Goal: Task Accomplishment & Management: Use online tool/utility

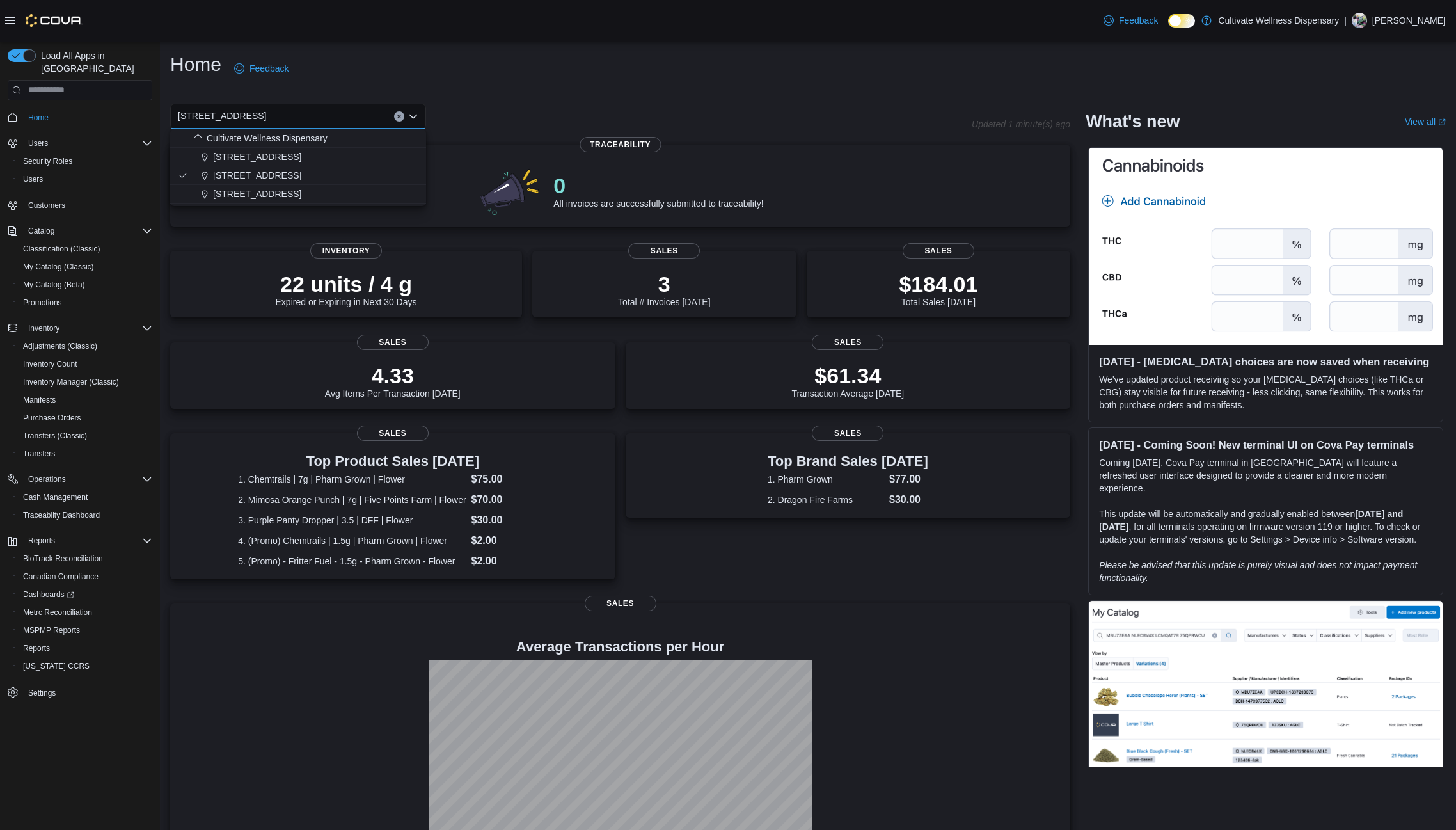
click at [487, 76] on div "Home Feedback" at bounding box center [808, 68] width 1276 height 33
click at [37, 643] on span "Reports" at bounding box center [37, 648] width 27 height 11
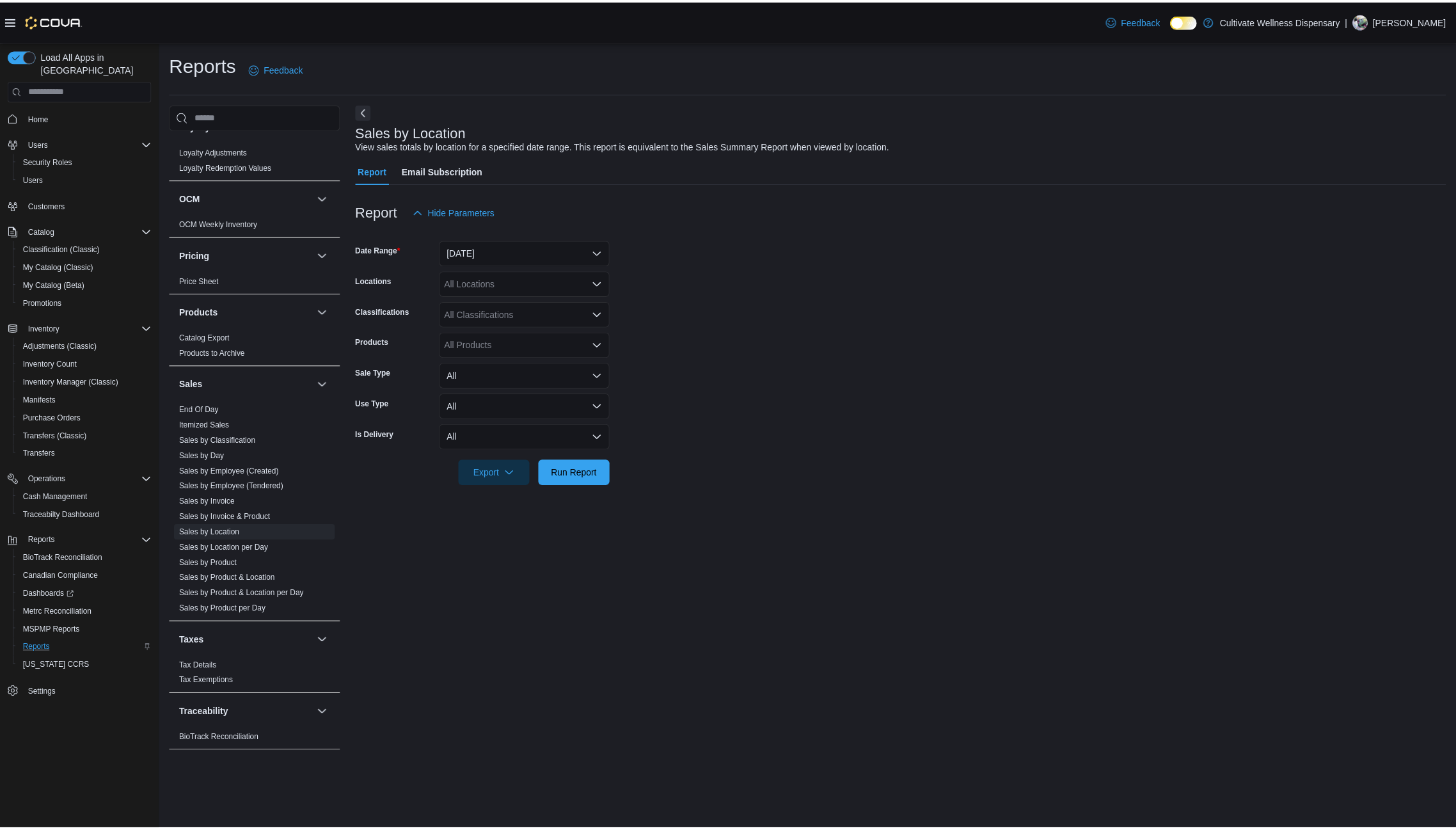
scroll to position [874, 0]
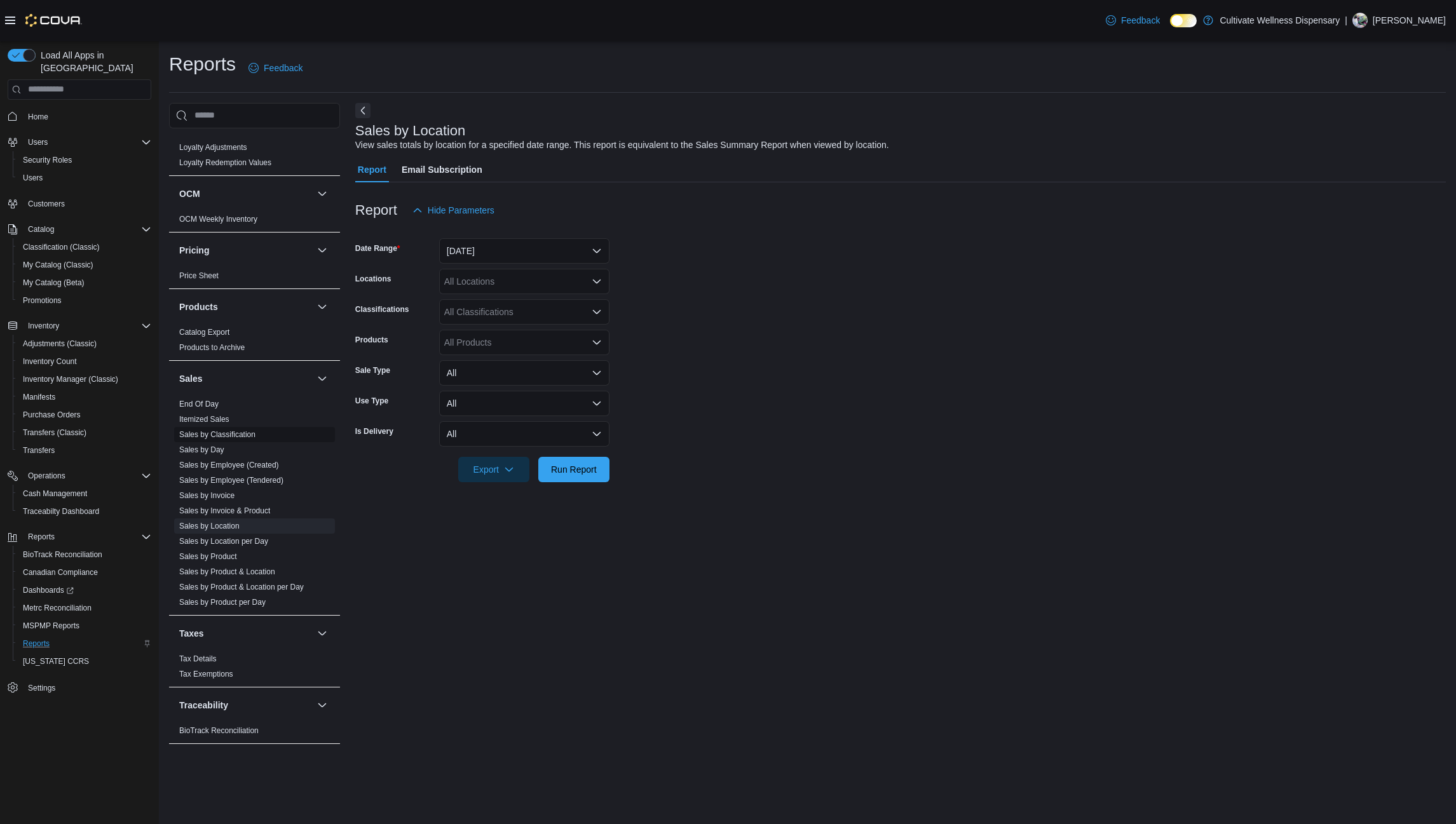
click at [245, 430] on link "Sales by Classification" at bounding box center [217, 434] width 76 height 9
click at [559, 281] on div "All Locations" at bounding box center [525, 281] width 170 height 25
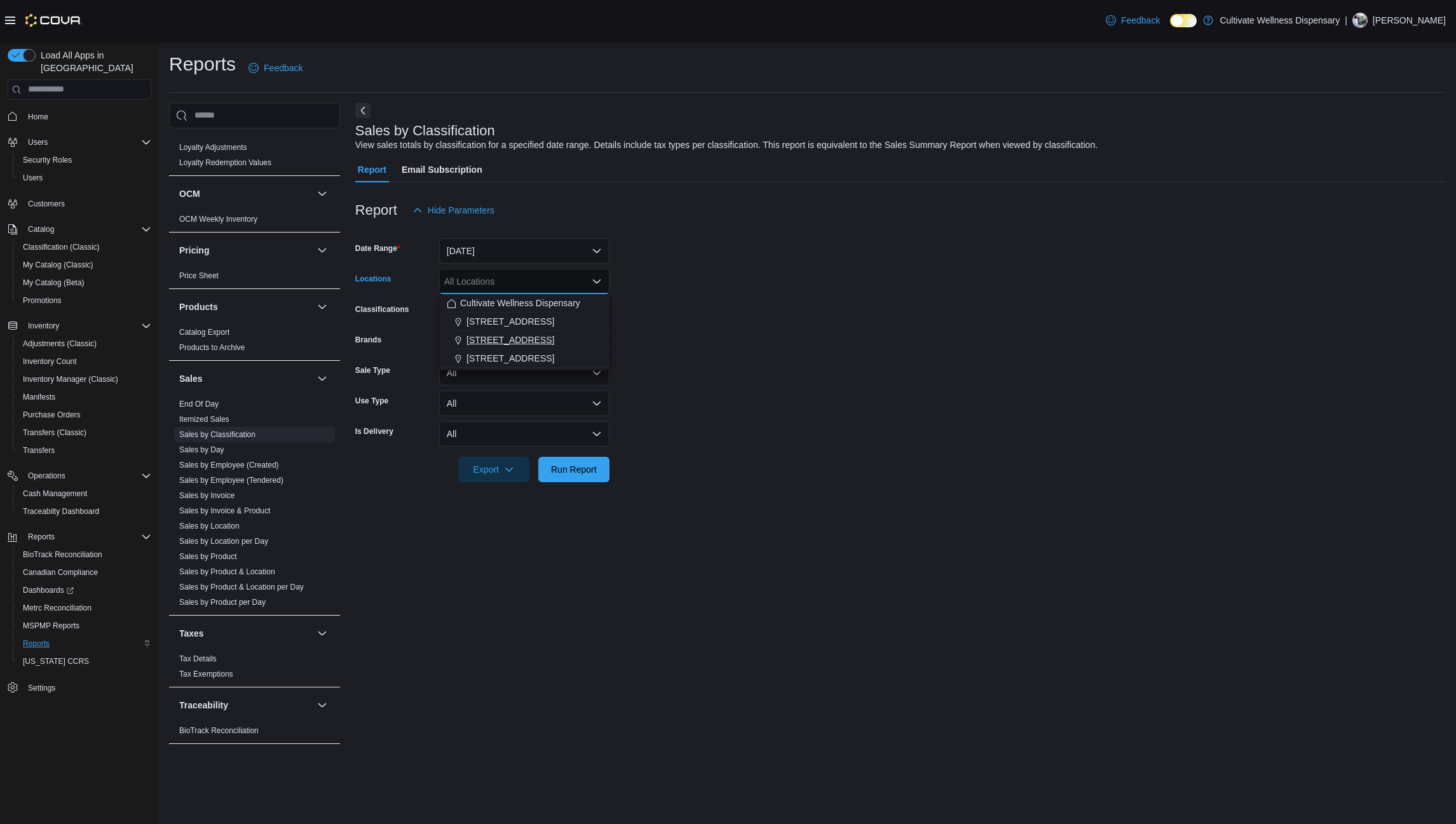
click at [541, 341] on span "[STREET_ADDRESS]" at bounding box center [511, 340] width 88 height 13
drag, startPoint x: 696, startPoint y: 337, endPoint x: 660, endPoint y: 390, distance: 64.1
click at [693, 340] on form "Date Range Yesterday Locations 6690 U.S. Hwy 98 Hattiesburg, MS 39402 Classific…" at bounding box center [900, 352] width 1091 height 259
click at [595, 465] on span "Run Report" at bounding box center [574, 469] width 45 height 13
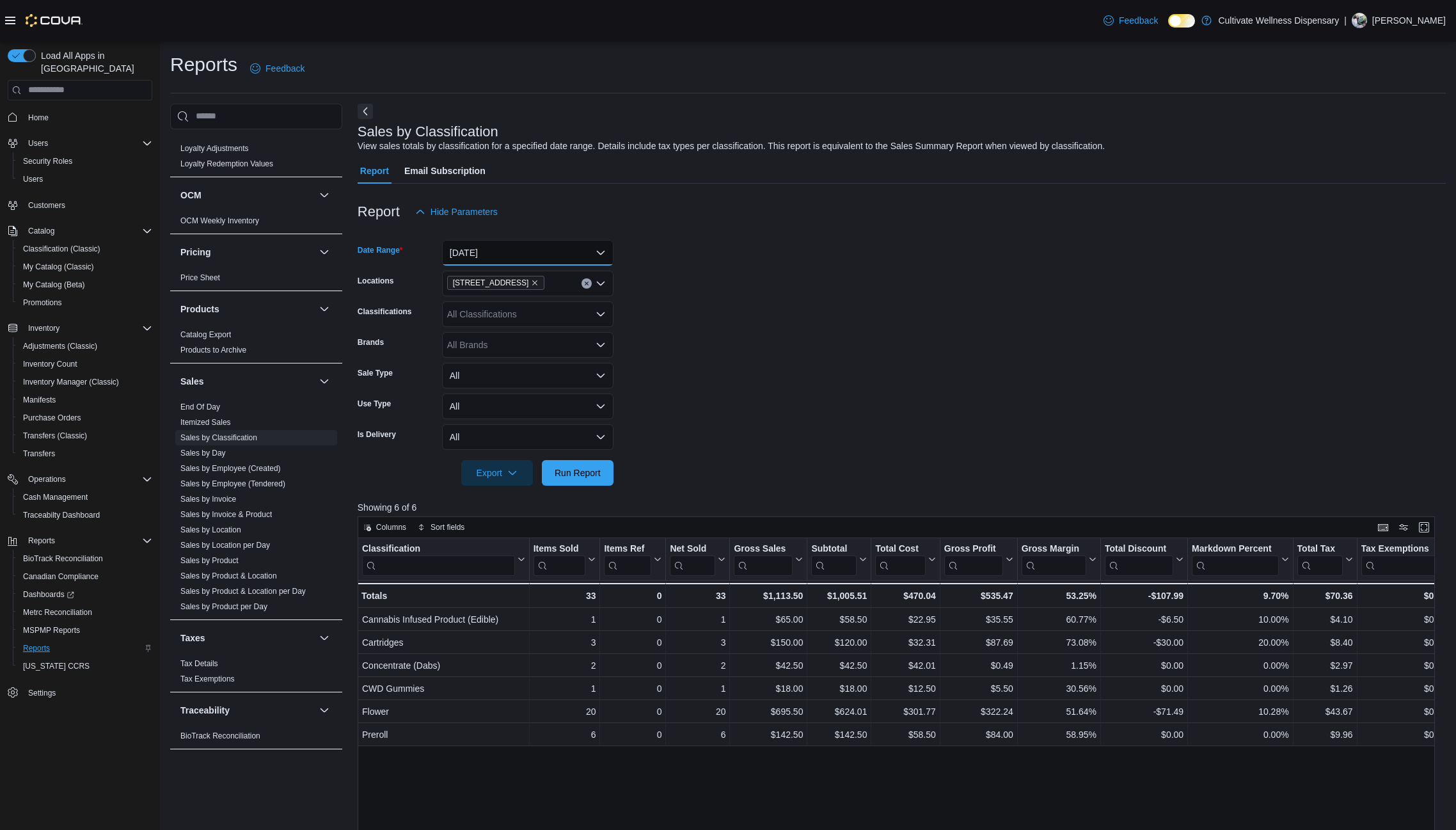
click at [600, 248] on button "Yesterday" at bounding box center [528, 253] width 172 height 25
click at [529, 279] on span "Custom Date" at bounding box center [535, 279] width 146 height 15
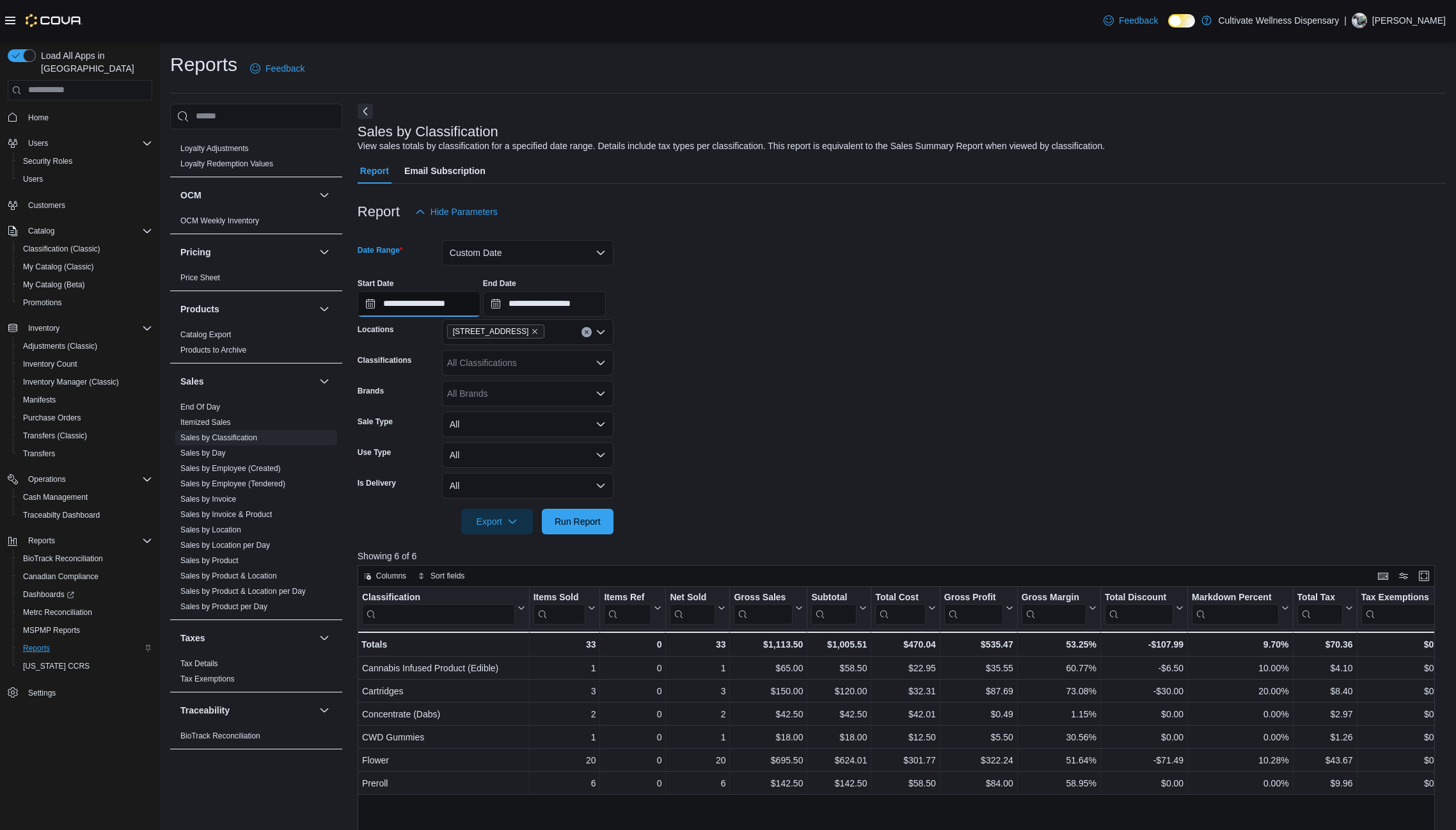
click at [407, 302] on input "**********" at bounding box center [419, 304] width 123 height 25
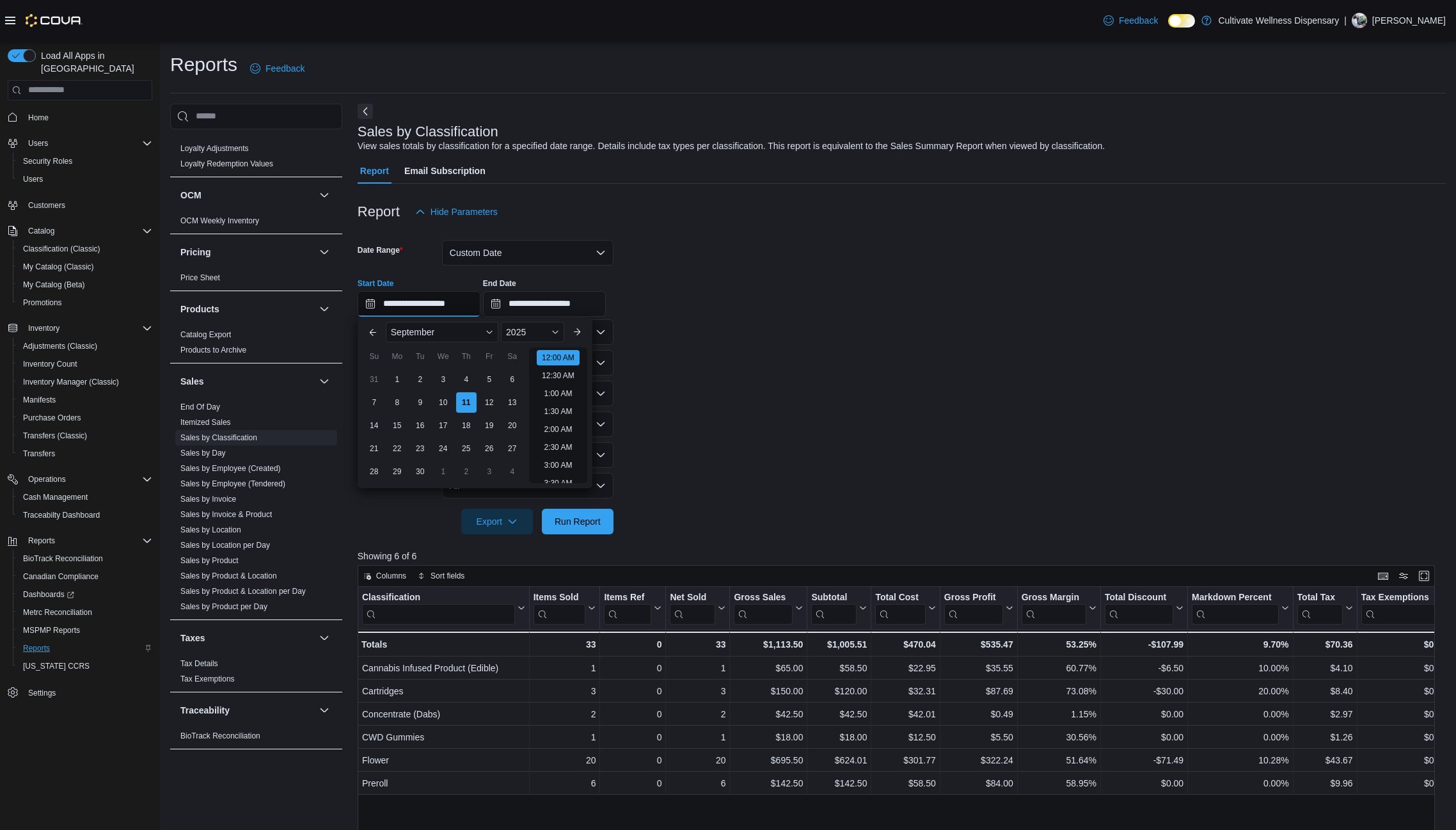
scroll to position [39, 0]
click at [396, 397] on div "8" at bounding box center [397, 402] width 23 height 23
type input "**********"
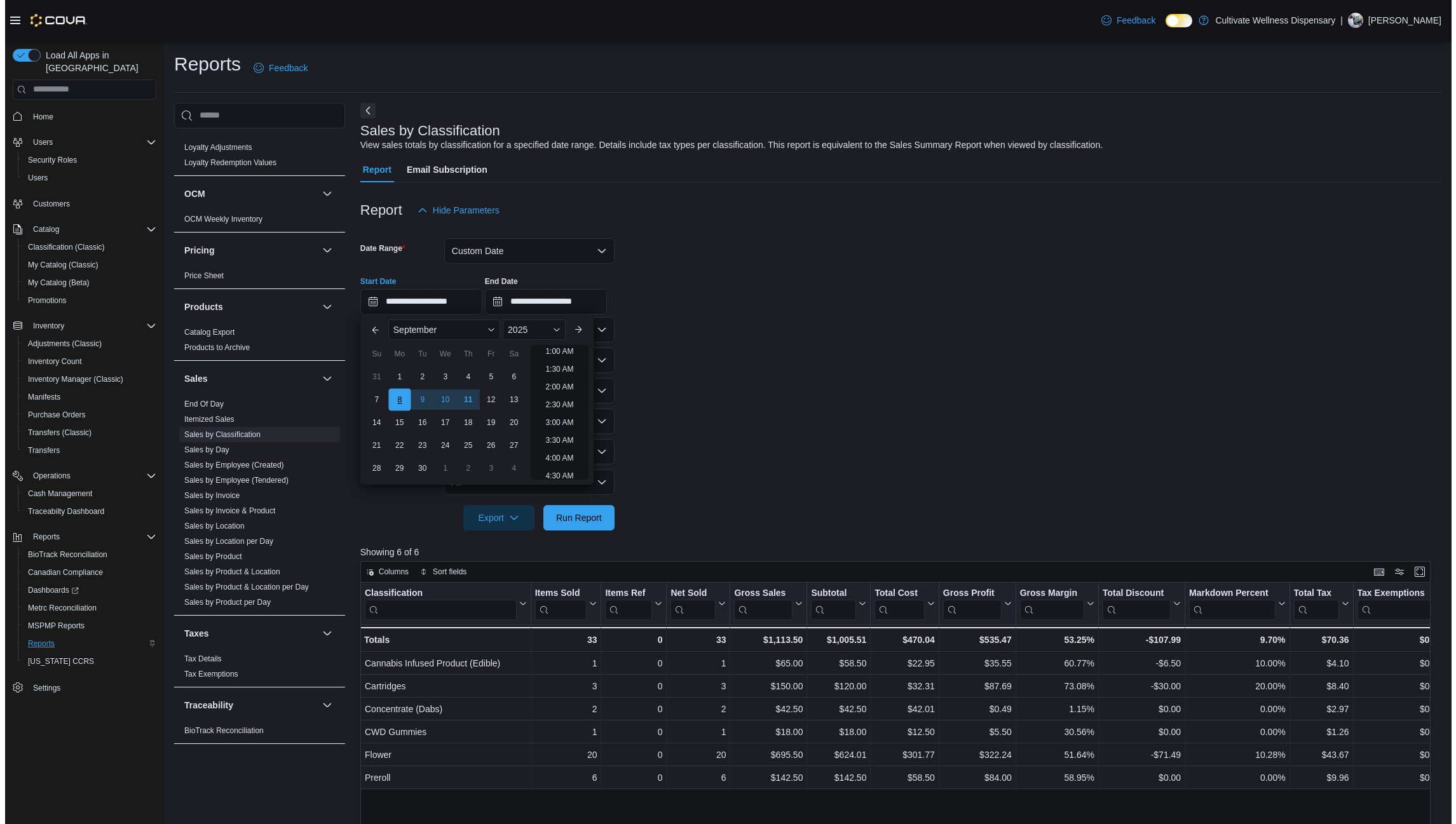
scroll to position [3, 0]
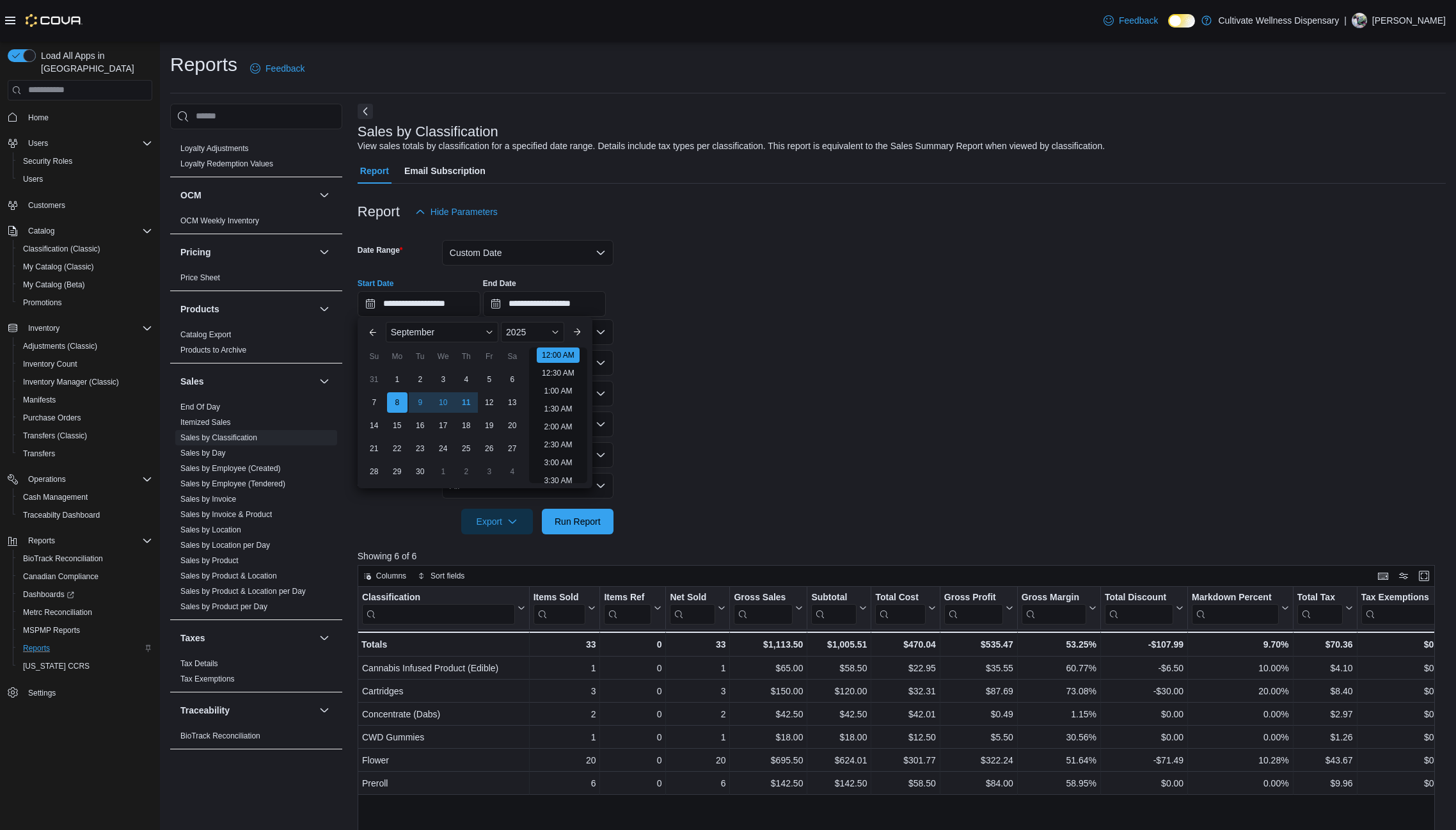
click at [667, 435] on form "**********" at bounding box center [901, 379] width 1088 height 309
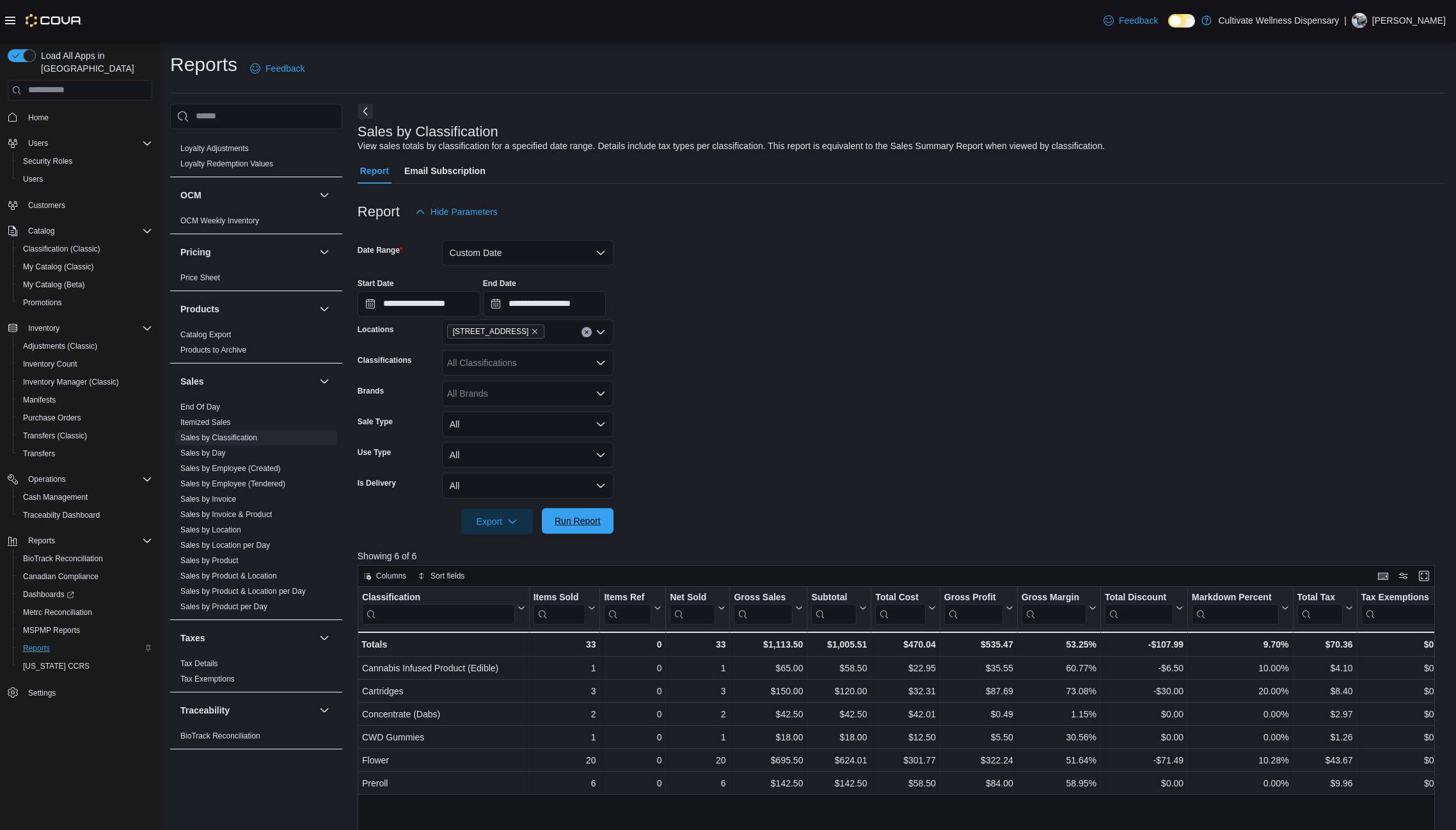
click at [596, 518] on span "Run Report" at bounding box center [577, 521] width 46 height 13
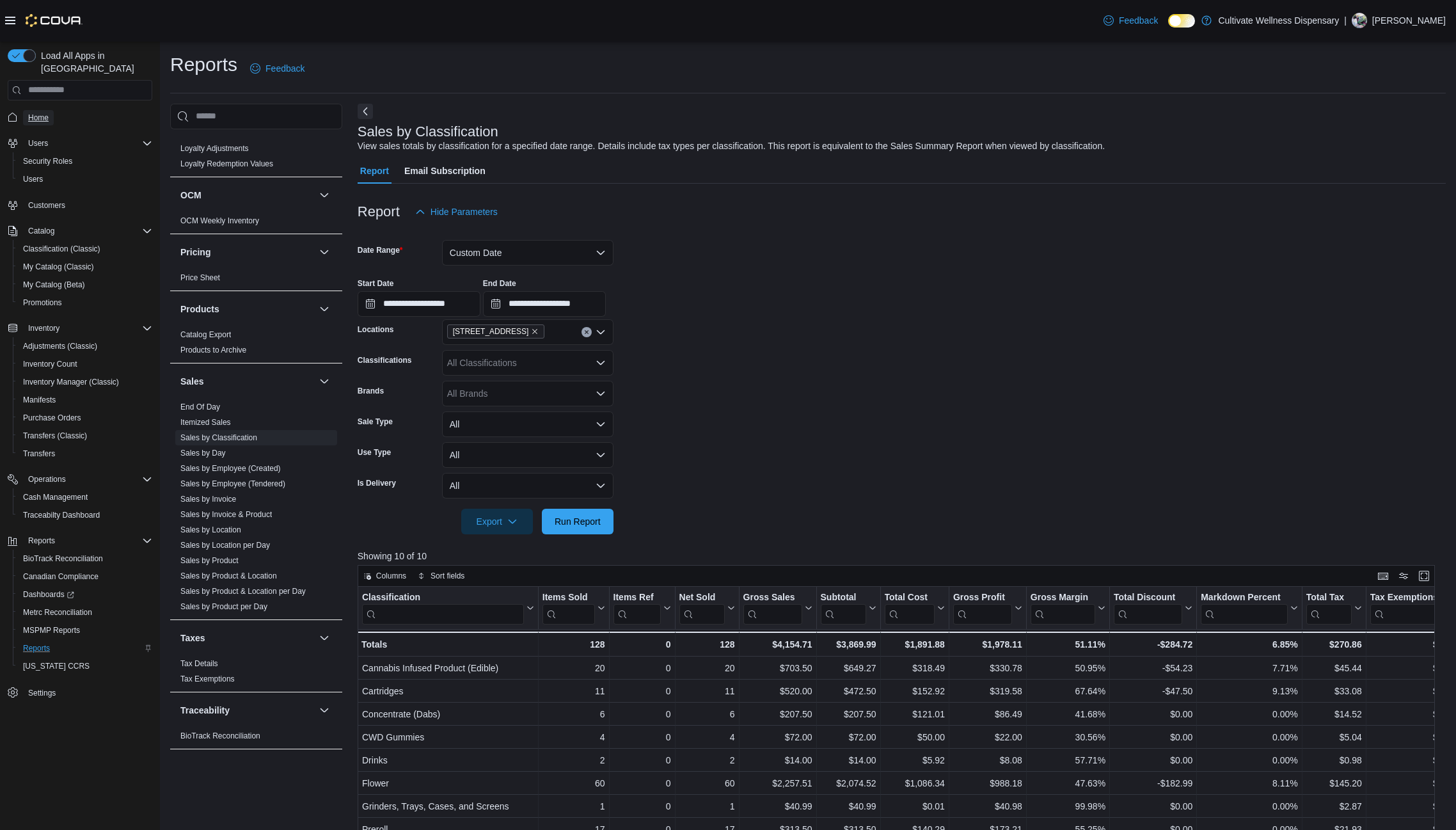
click at [40, 113] on span "Home" at bounding box center [38, 117] width 20 height 11
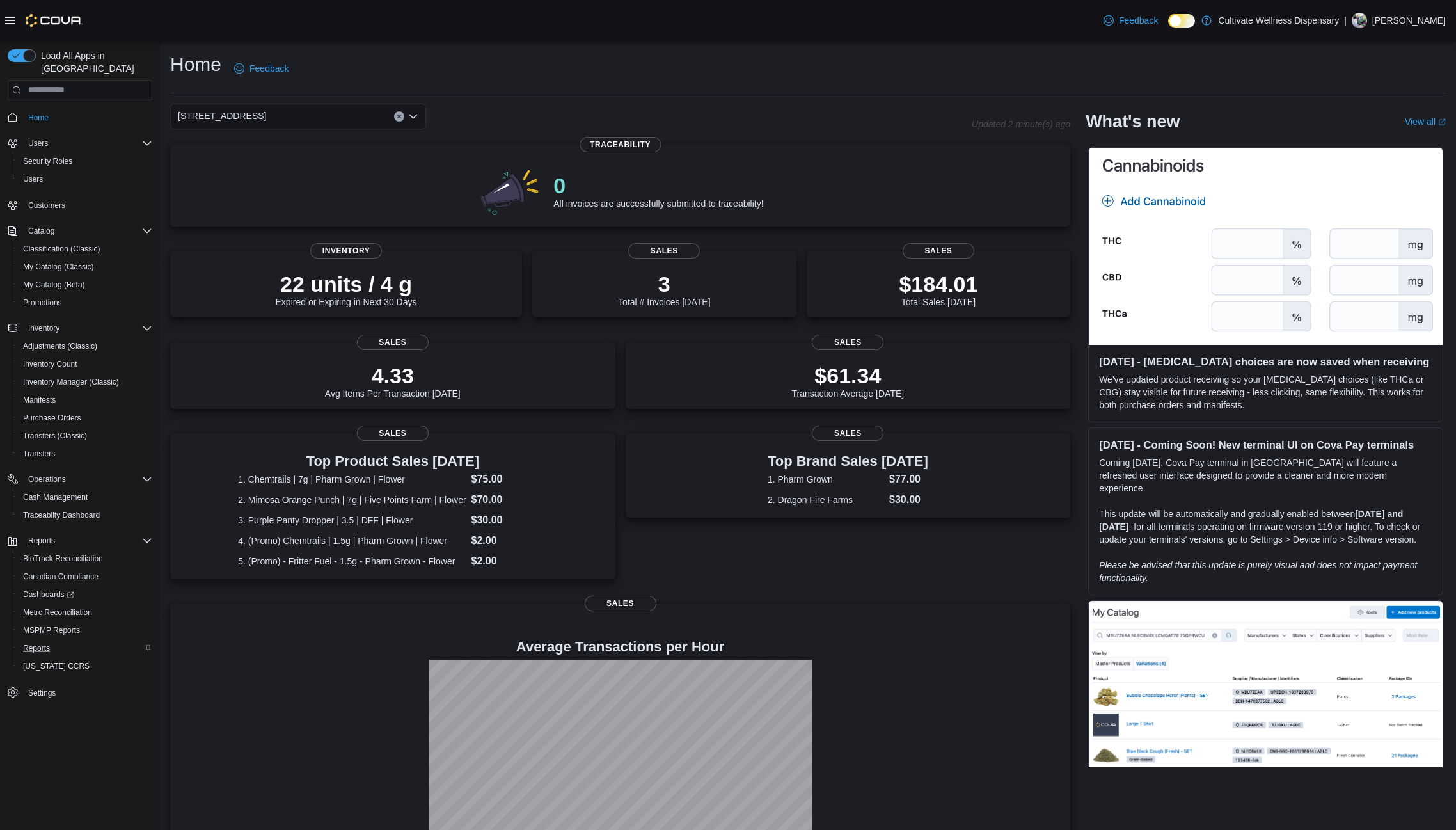
click at [487, 106] on div "[STREET_ADDRESS]" at bounding box center [571, 116] width 802 height 25
click at [46, 643] on span "Reports" at bounding box center [37, 648] width 27 height 11
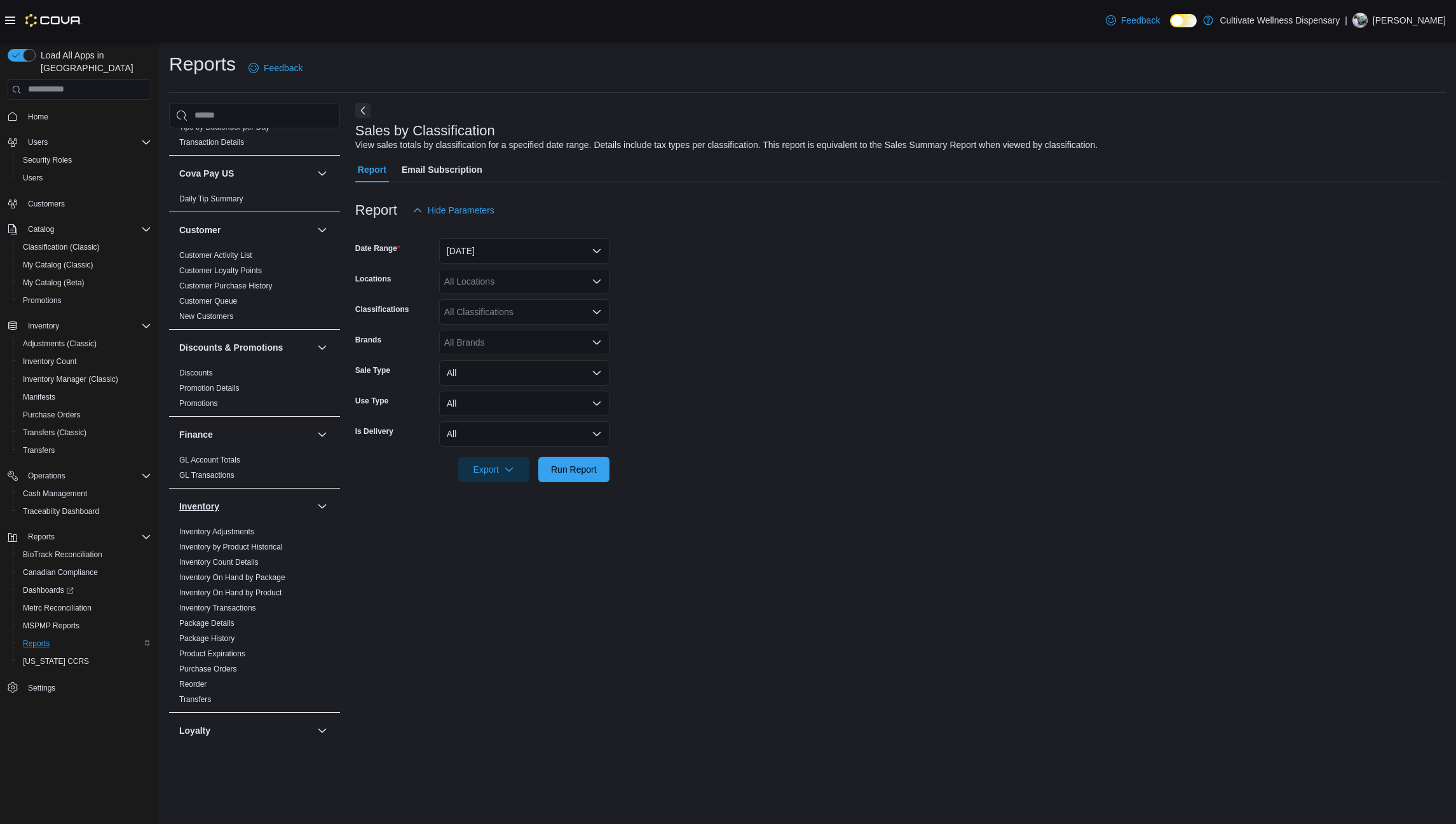
scroll to position [318, 0]
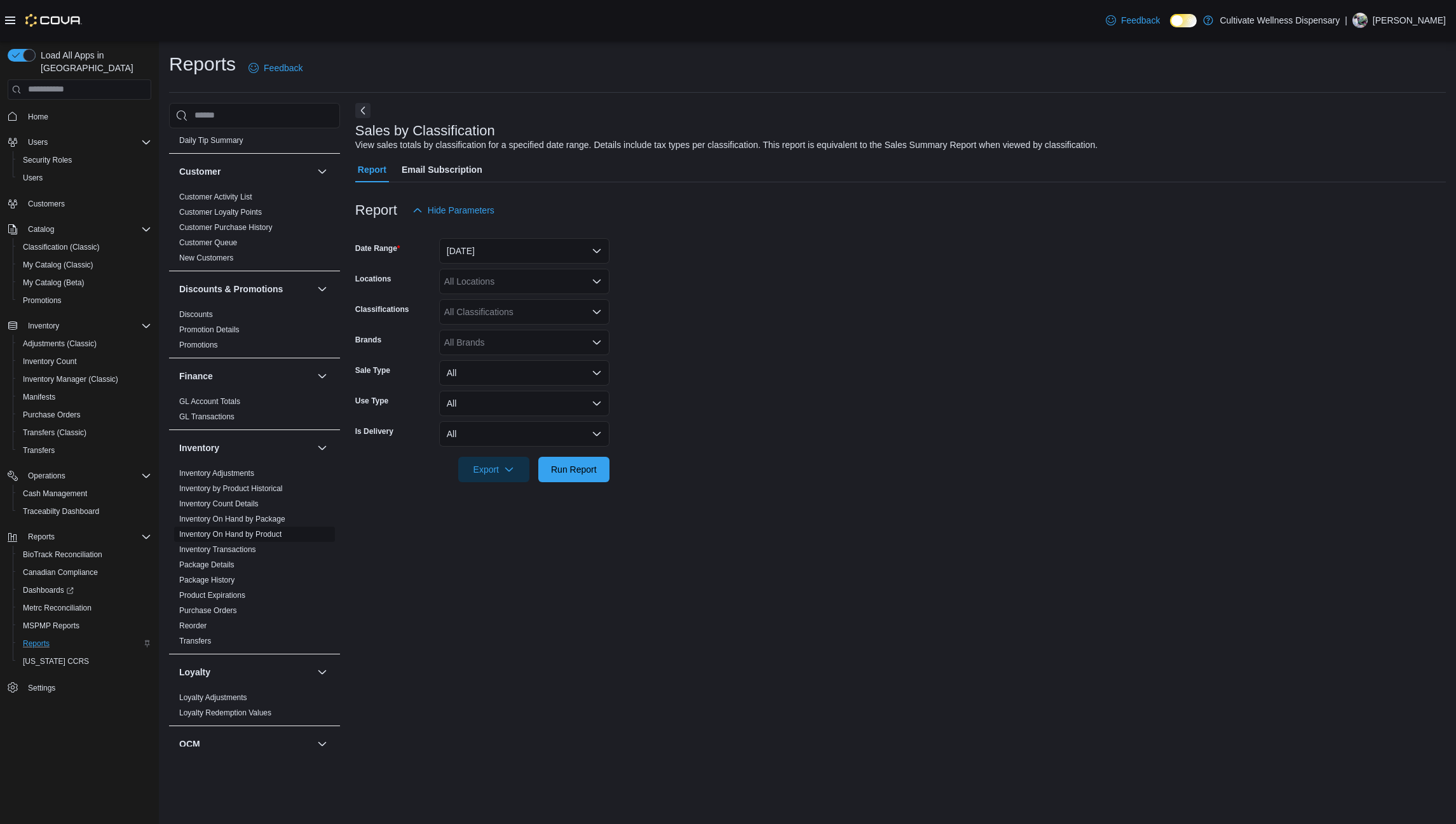
click at [247, 530] on link "Inventory On Hand by Product" at bounding box center [230, 534] width 102 height 9
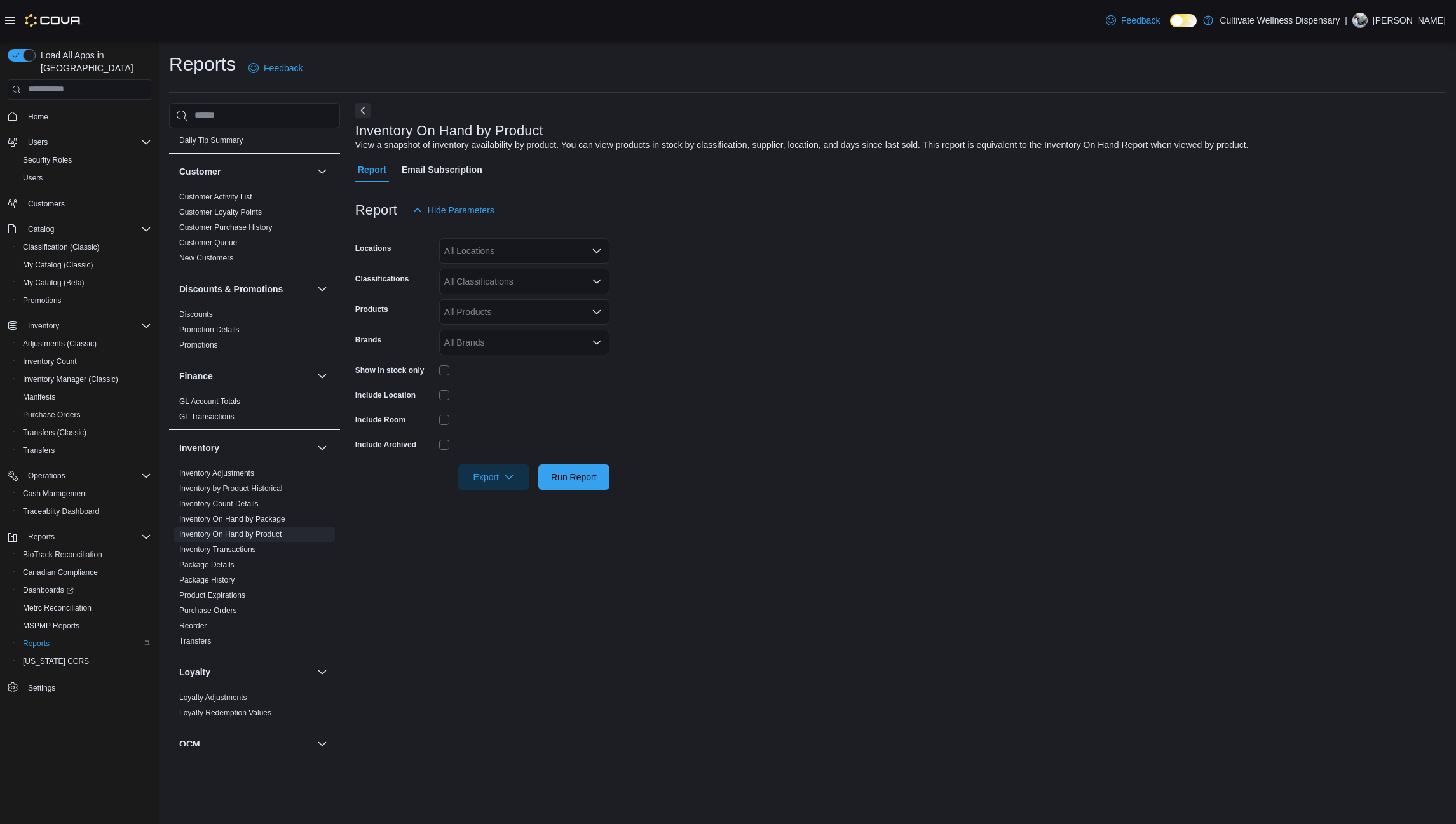
click at [568, 251] on div "All Locations" at bounding box center [525, 251] width 170 height 25
click at [553, 306] on span "[STREET_ADDRESS]" at bounding box center [511, 309] width 88 height 13
click at [675, 267] on form "Locations 6690 U.S. Hwy 98 Hattiesburg, MS 39402 Combo box. Selected. 6690 U.S.…" at bounding box center [900, 356] width 1091 height 267
click at [583, 286] on div "All Classifications" at bounding box center [525, 281] width 170 height 25
click at [545, 376] on div "Flower" at bounding box center [524, 376] width 155 height 13
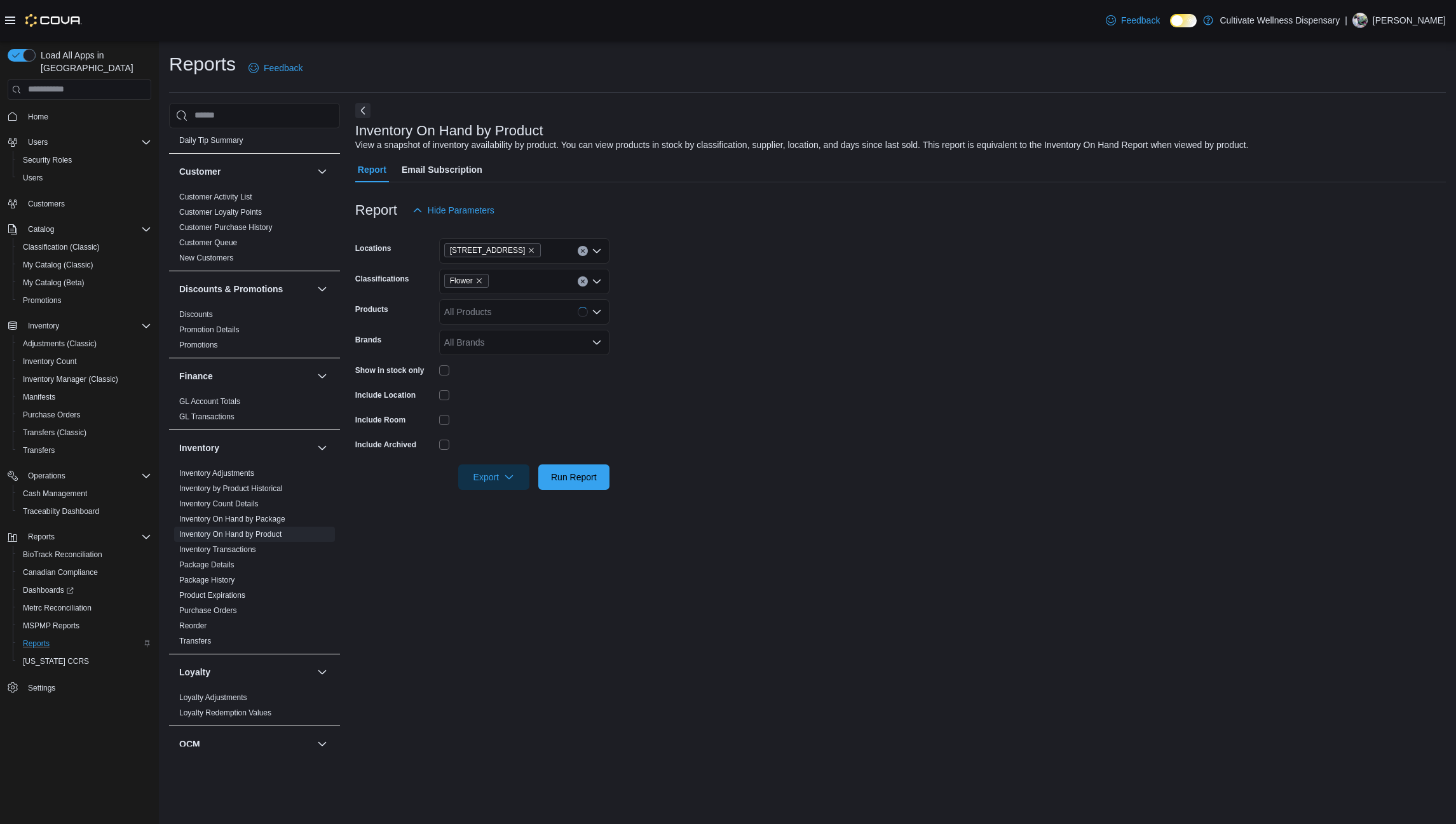
click at [692, 327] on form "Locations 6690 U.S. Hwy 98 Hattiesburg, MS 39402 Classifications Flower Product…" at bounding box center [900, 356] width 1091 height 267
click at [574, 478] on span "Run Report" at bounding box center [574, 476] width 45 height 13
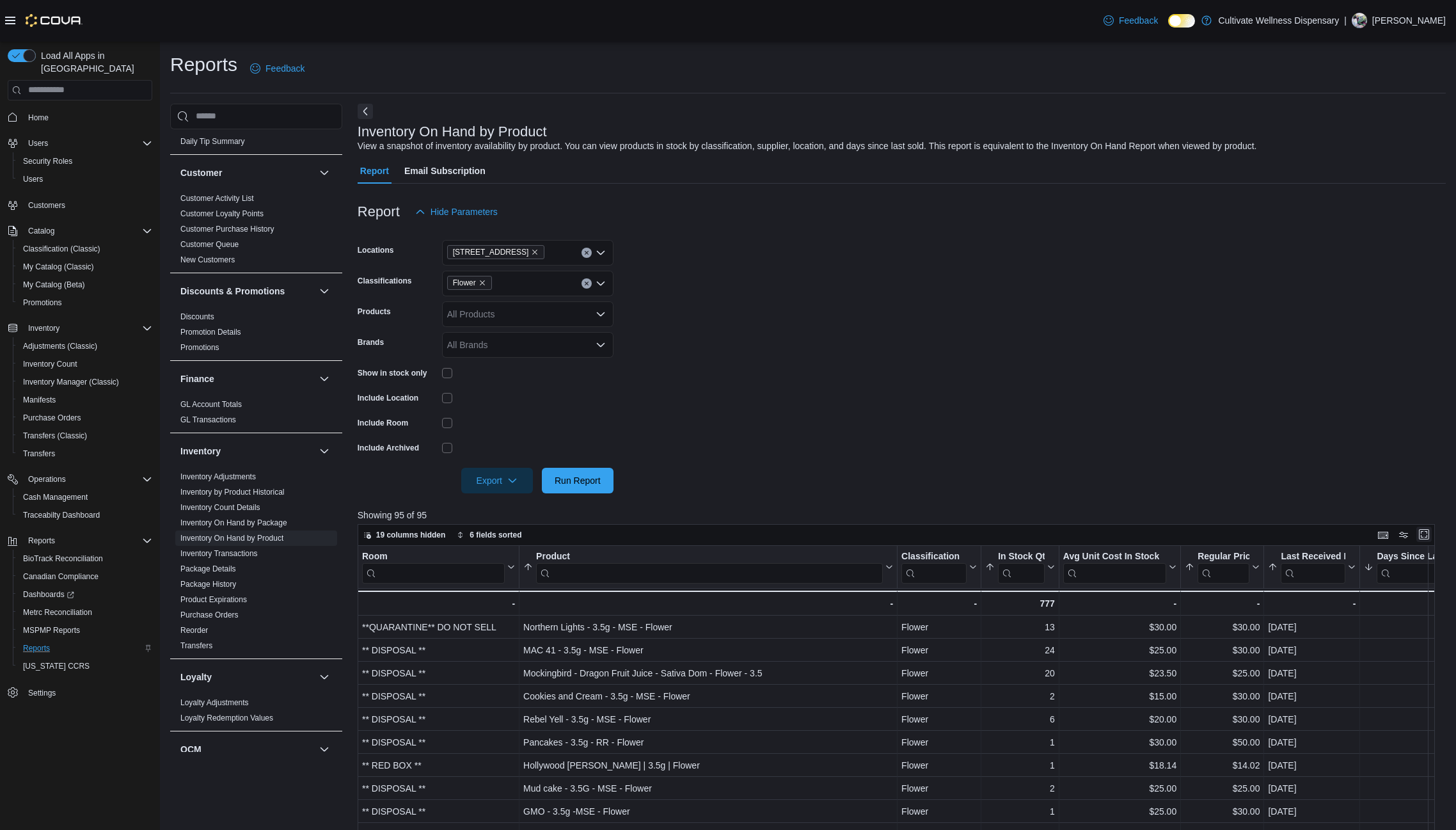
click at [1432, 535] on button "Enter fullscreen" at bounding box center [1424, 535] width 15 height 15
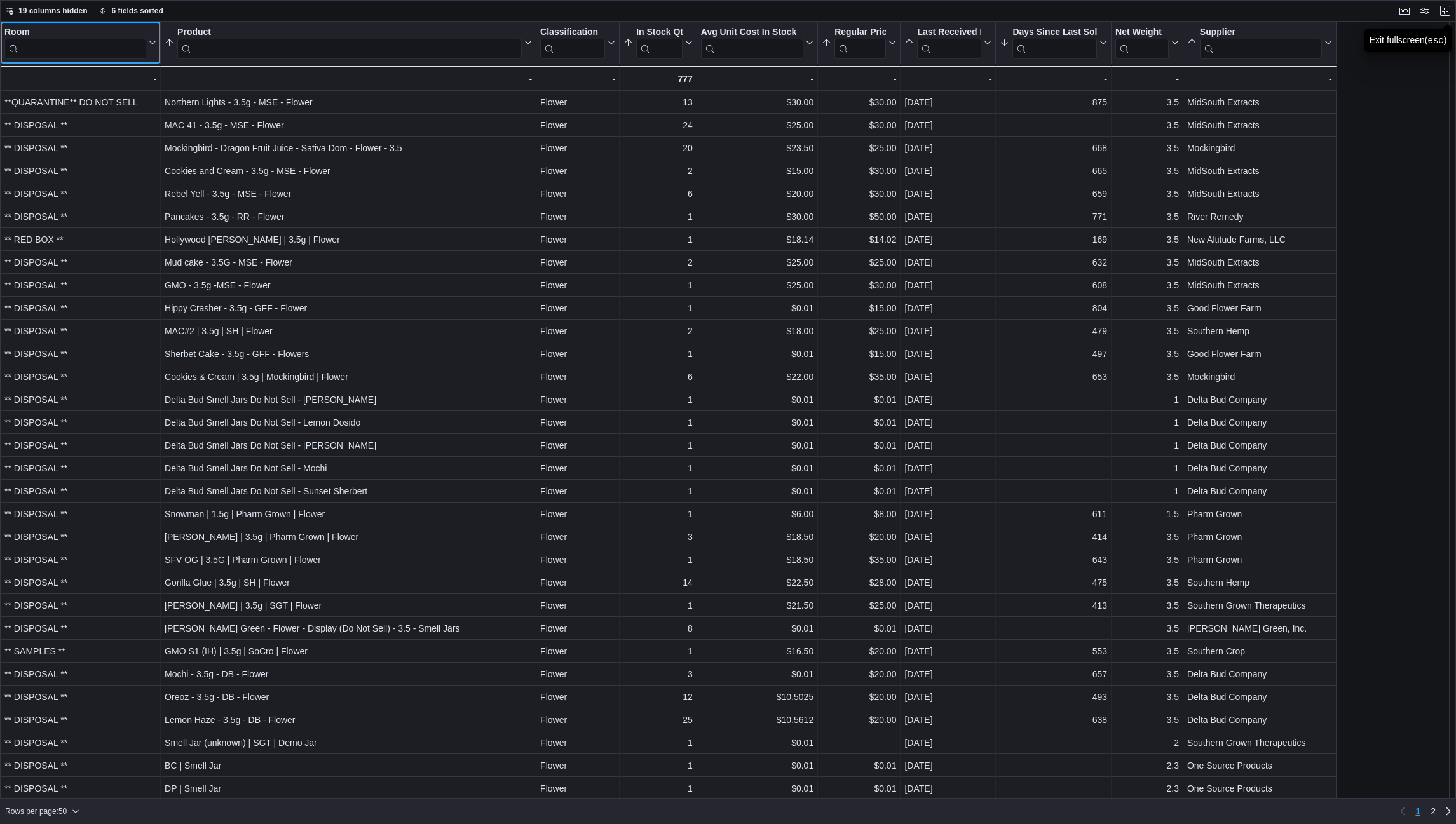
click at [87, 45] on input "search" at bounding box center [75, 48] width 142 height 20
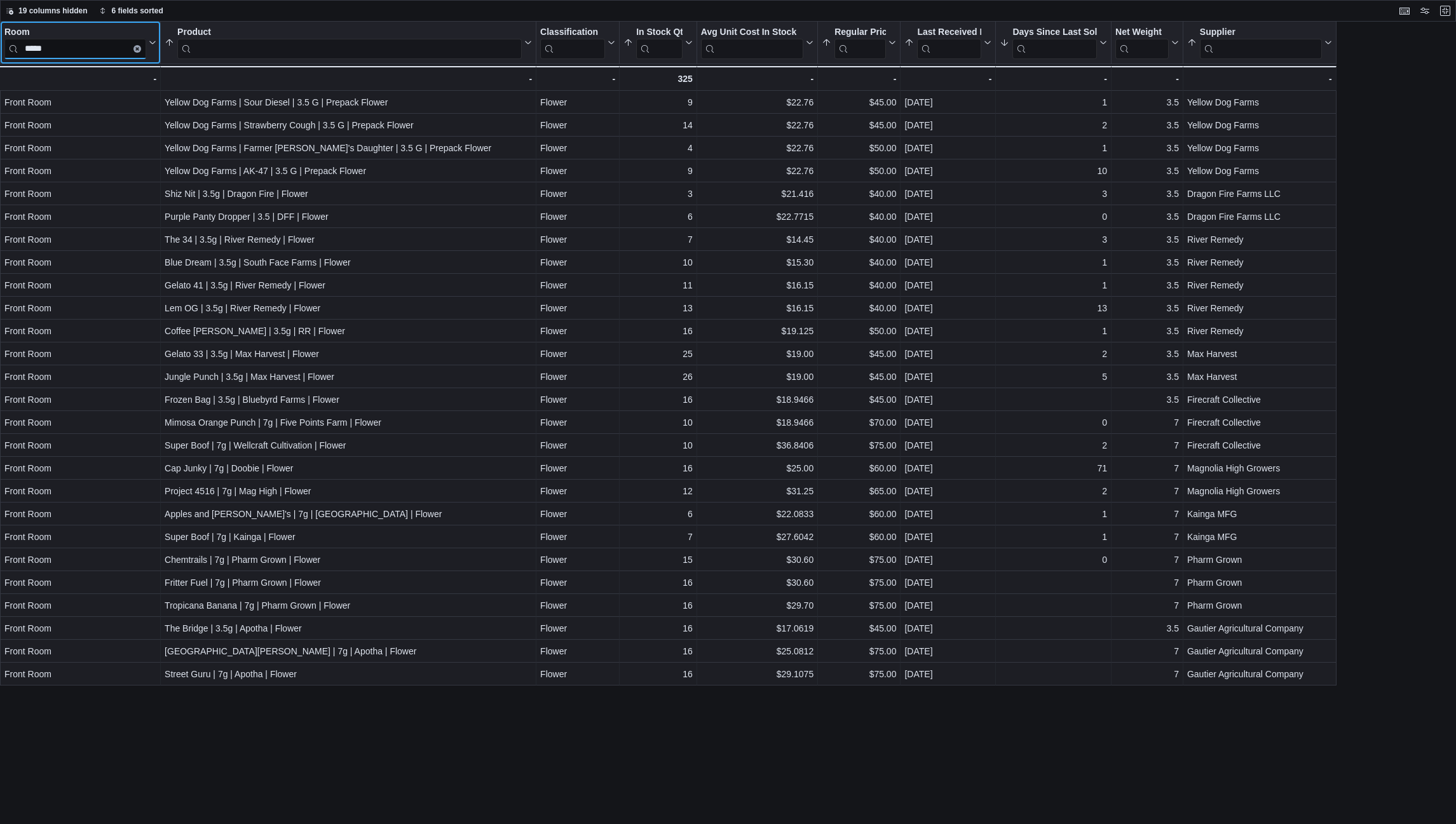
type input "*****"
click at [1359, 179] on div "Room ***** Click to view column header actions Product Sorted by Product, ascen…" at bounding box center [728, 422] width 1456 height 802
drag, startPoint x: 1448, startPoint y: 10, endPoint x: 1160, endPoint y: 80, distance: 296.4
click at [1446, 10] on button "Exit fullscreen" at bounding box center [1445, 11] width 15 height 15
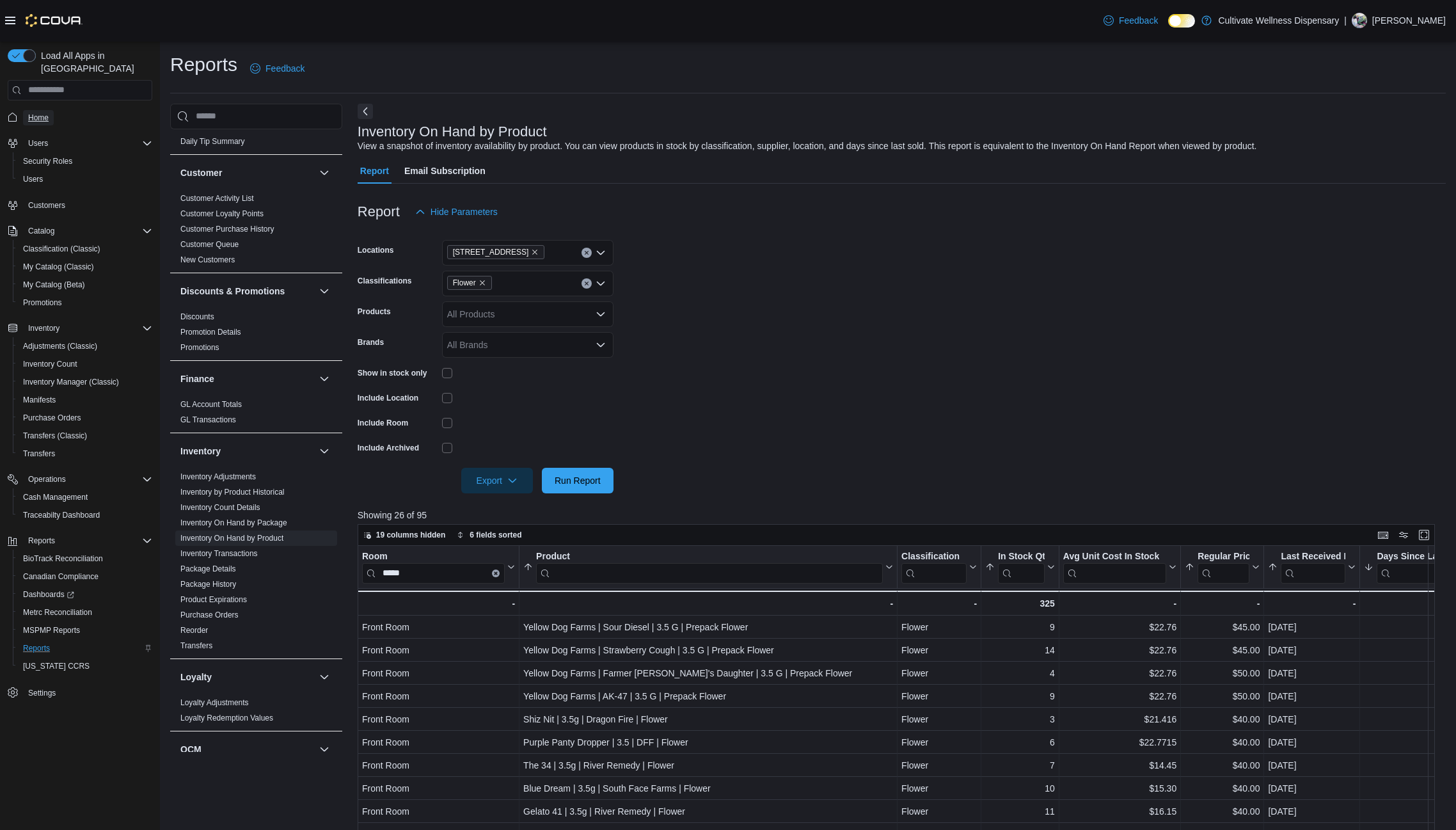
click at [32, 113] on span "Home" at bounding box center [38, 117] width 20 height 11
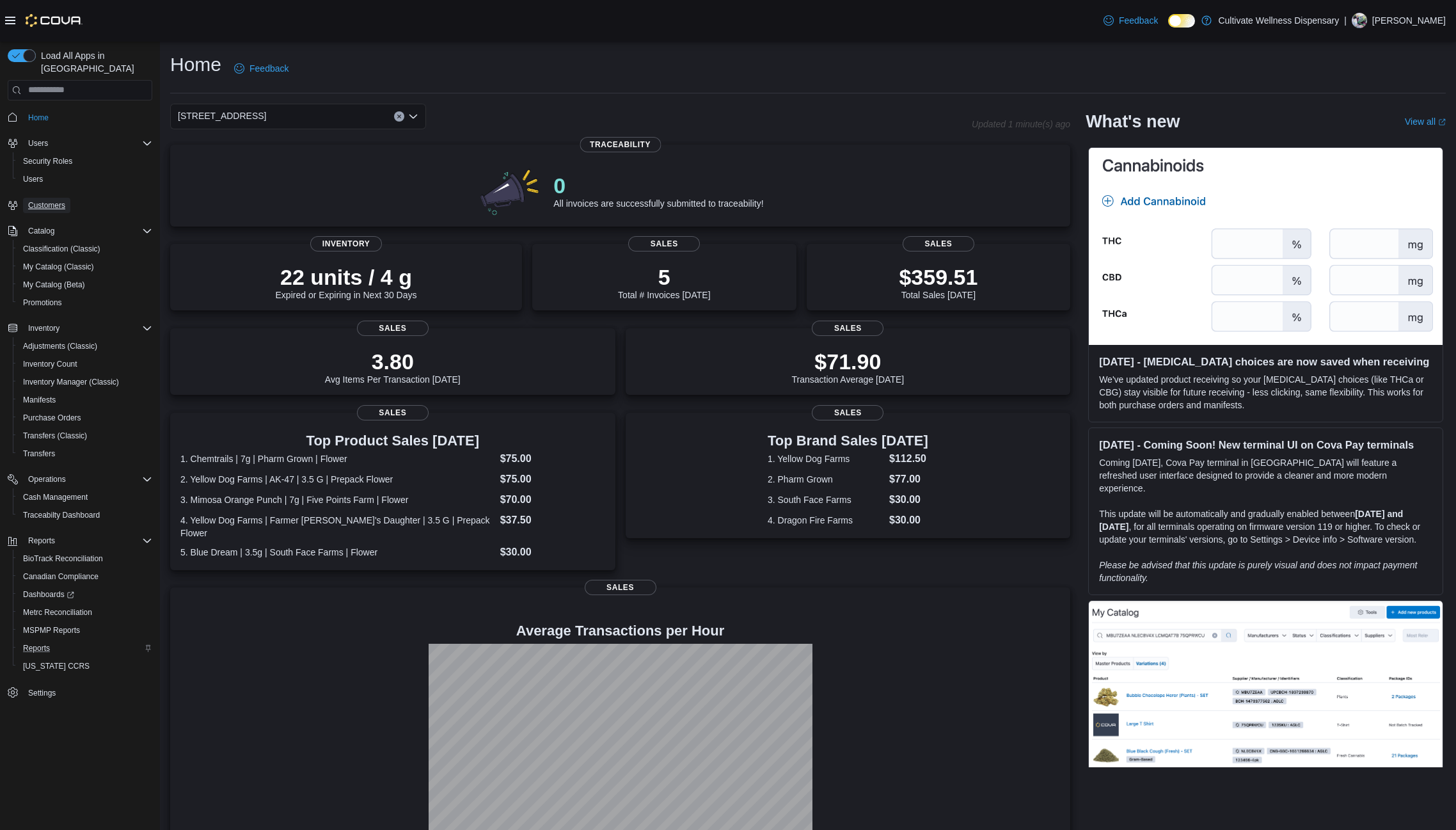
click at [64, 200] on span "Customers" at bounding box center [46, 205] width 37 height 11
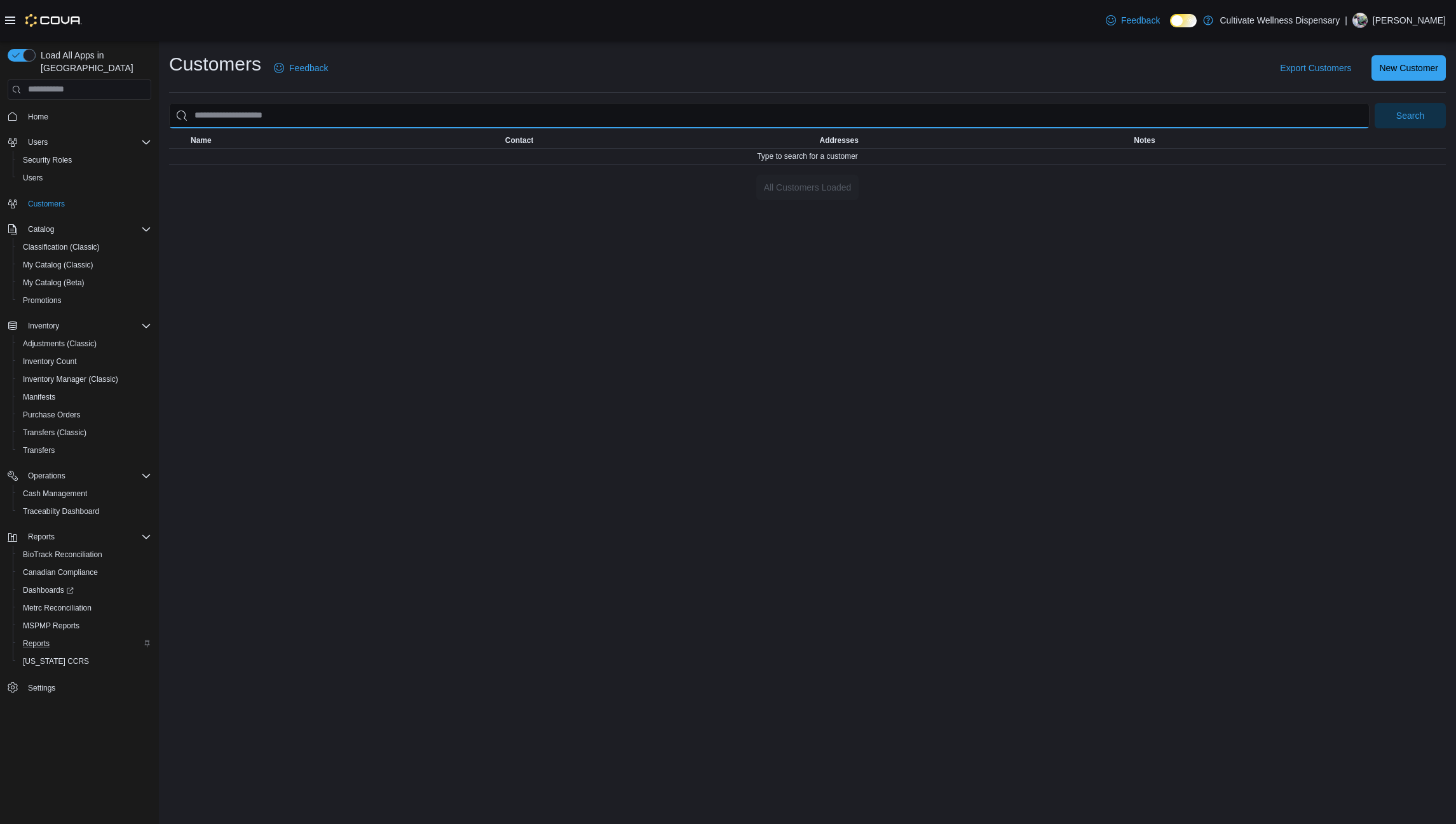
click at [707, 112] on input "search" at bounding box center [769, 115] width 1200 height 25
click at [1374, 103] on button "Search" at bounding box center [1410, 115] width 71 height 25
click at [359, 107] on input "**********" at bounding box center [769, 115] width 1200 height 25
click at [358, 108] on input "**********" at bounding box center [769, 115] width 1200 height 25
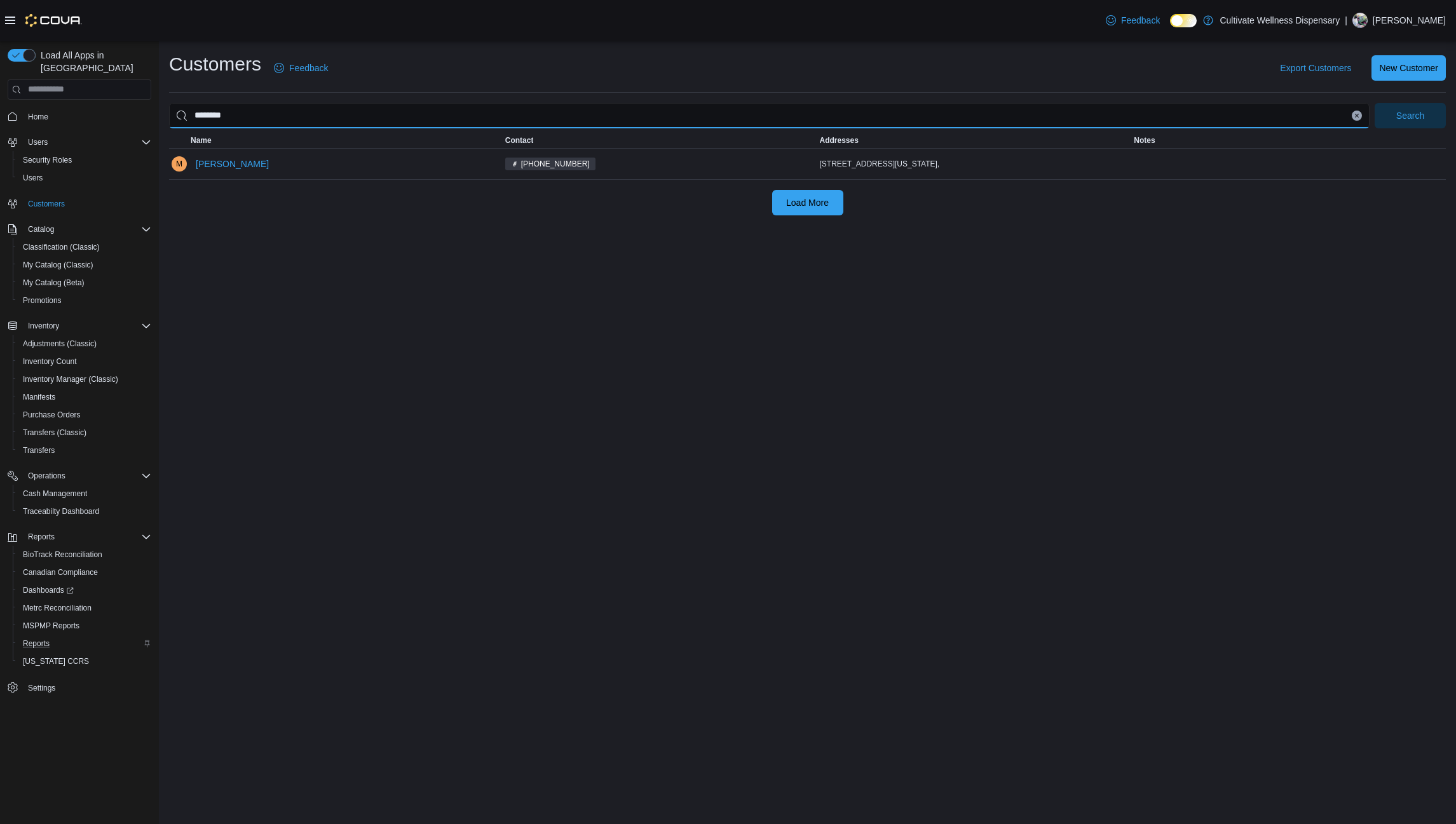
click at [1374, 103] on button "Search" at bounding box center [1410, 115] width 71 height 25
type input "*"
click at [301, 115] on input "search" at bounding box center [769, 115] width 1200 height 25
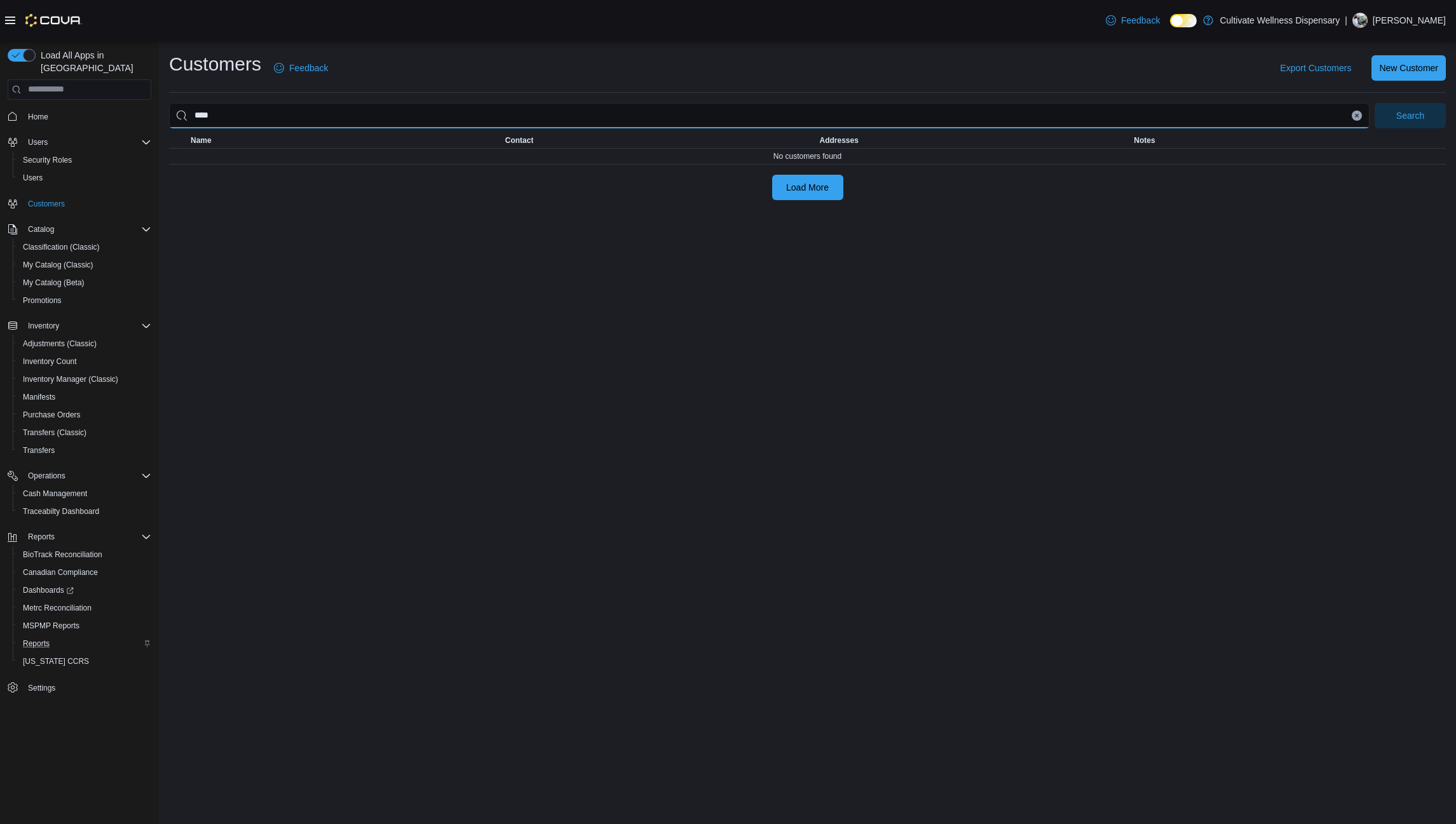
click at [1374, 103] on button "Search" at bounding box center [1410, 115] width 71 height 25
click at [474, 115] on input "****" at bounding box center [769, 115] width 1200 height 25
type input "*"
type input "***"
click at [1374, 103] on button "Search" at bounding box center [1410, 115] width 71 height 25
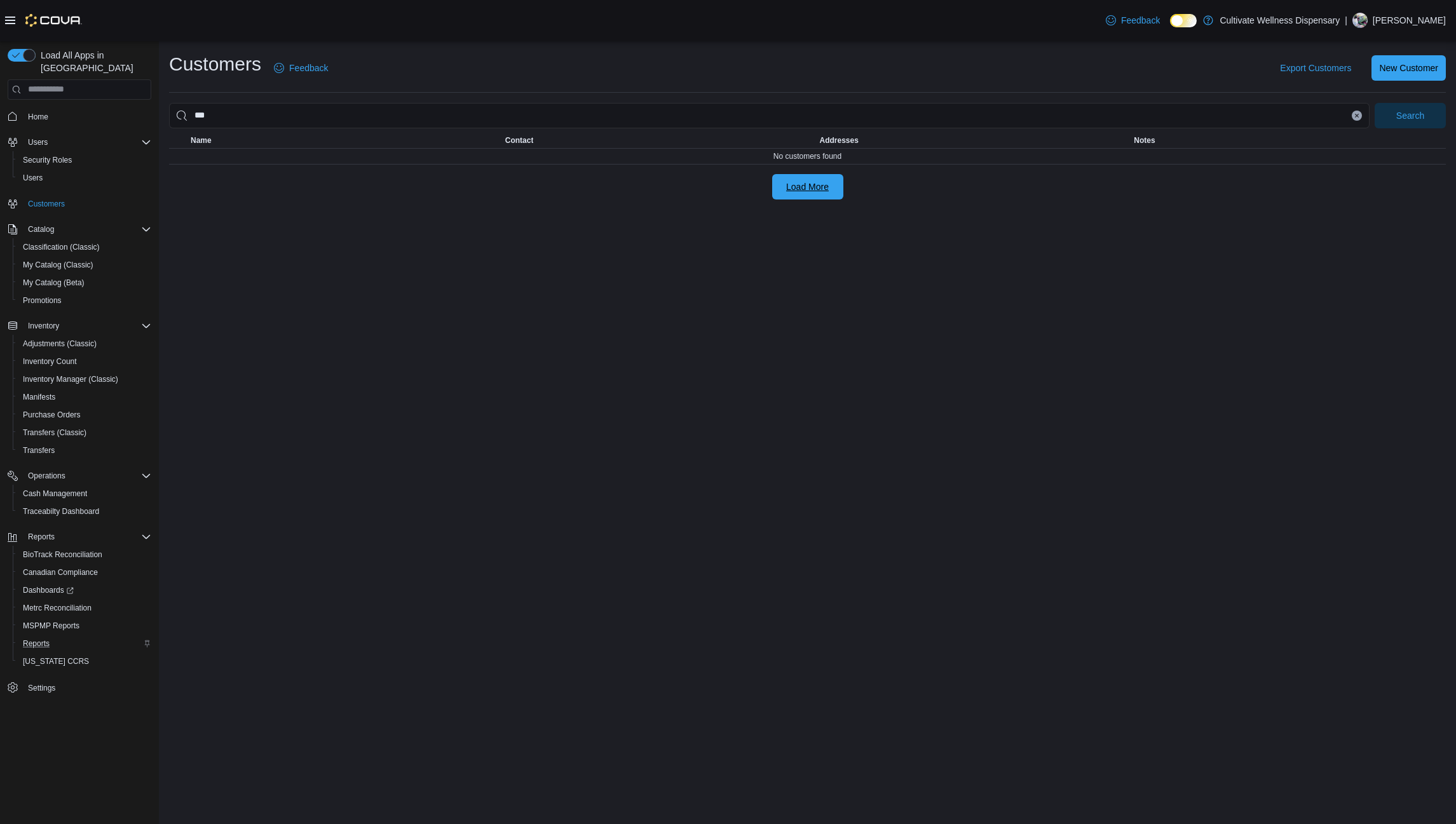
click at [781, 179] on span "Load More" at bounding box center [808, 186] width 56 height 25
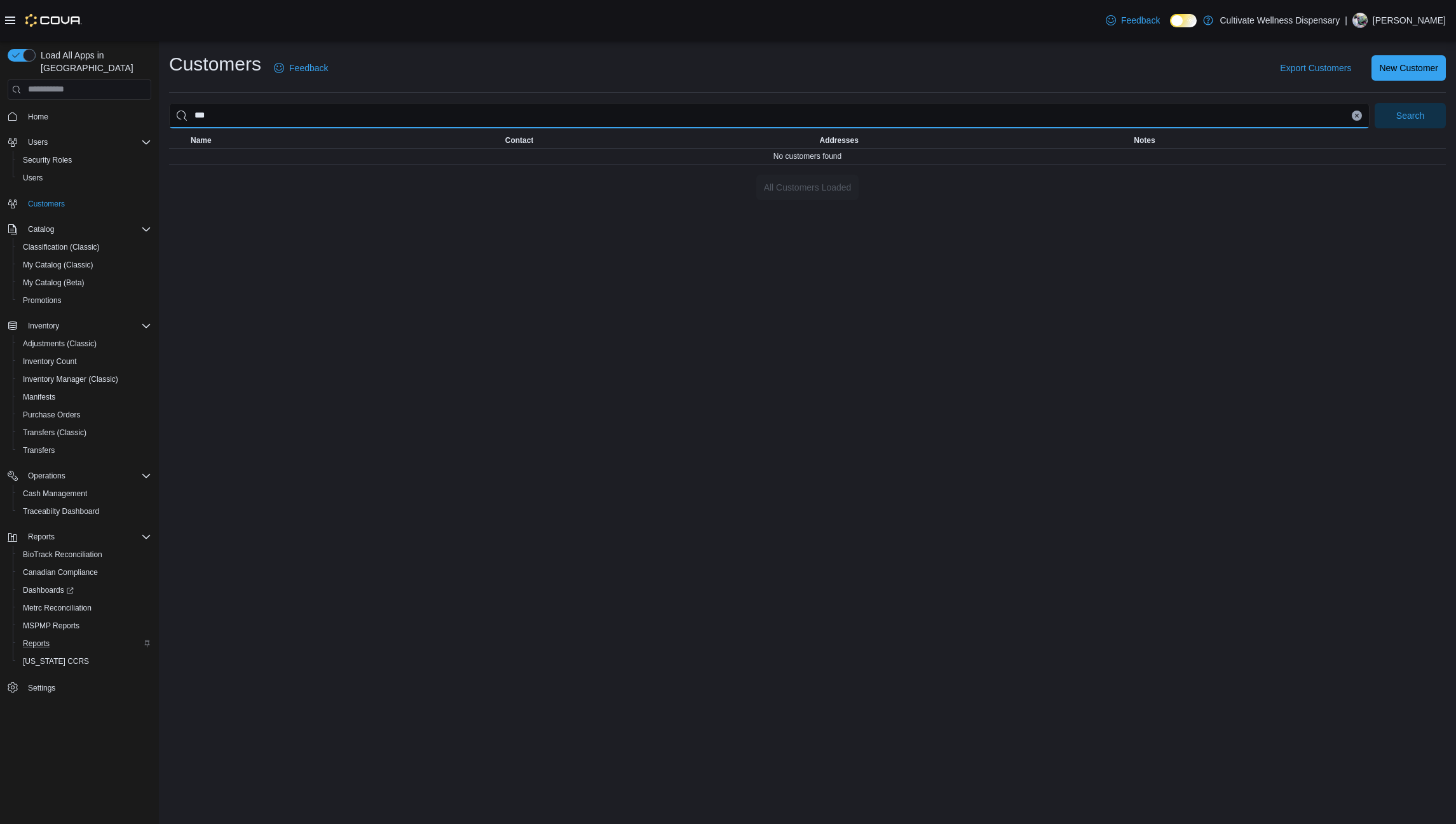
click at [263, 108] on input "***" at bounding box center [769, 115] width 1200 height 25
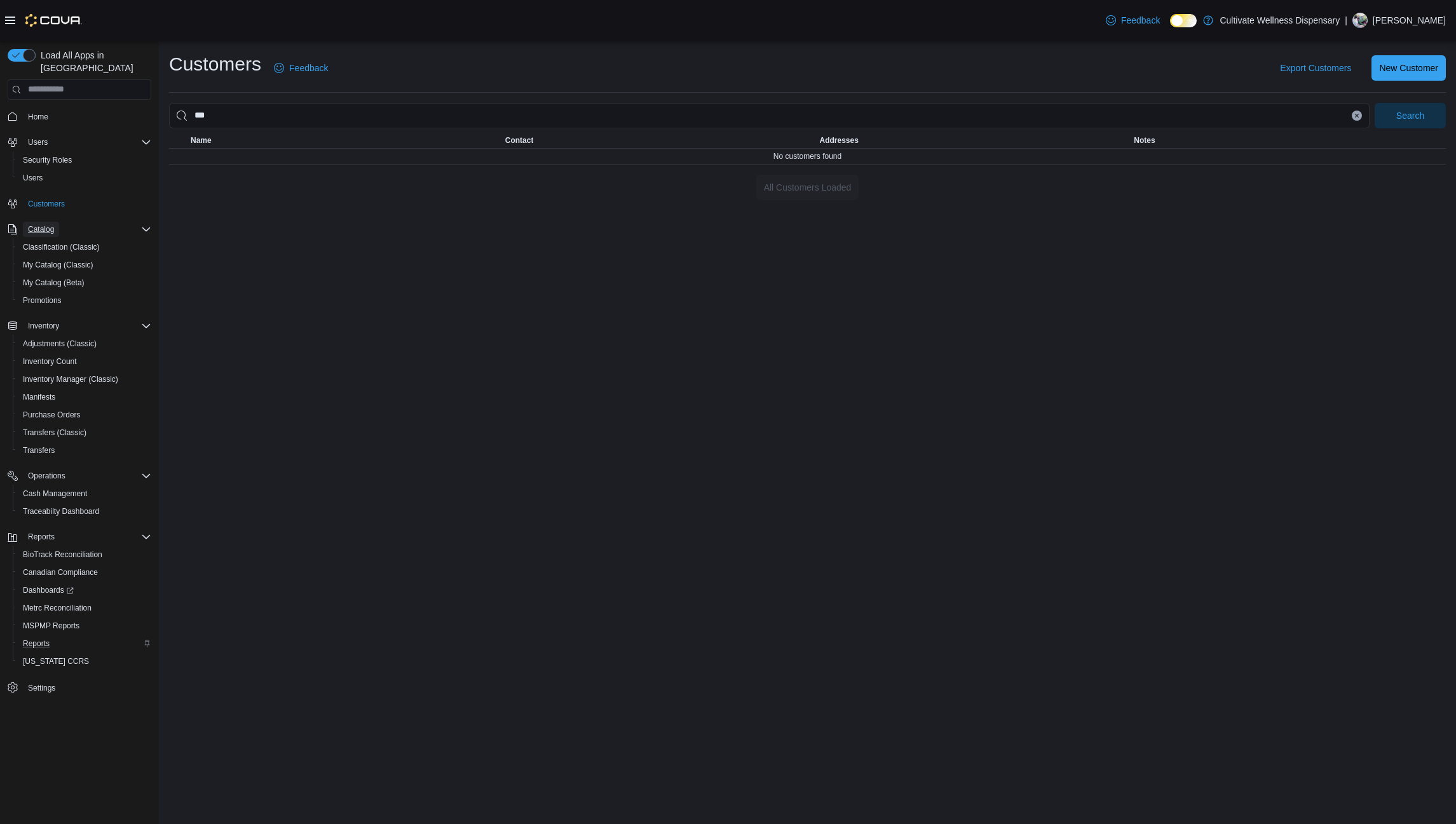
click at [52, 224] on span "Catalog" at bounding box center [41, 229] width 26 height 10
click at [45, 267] on span "Adjustments (Classic)" at bounding box center [60, 272] width 74 height 10
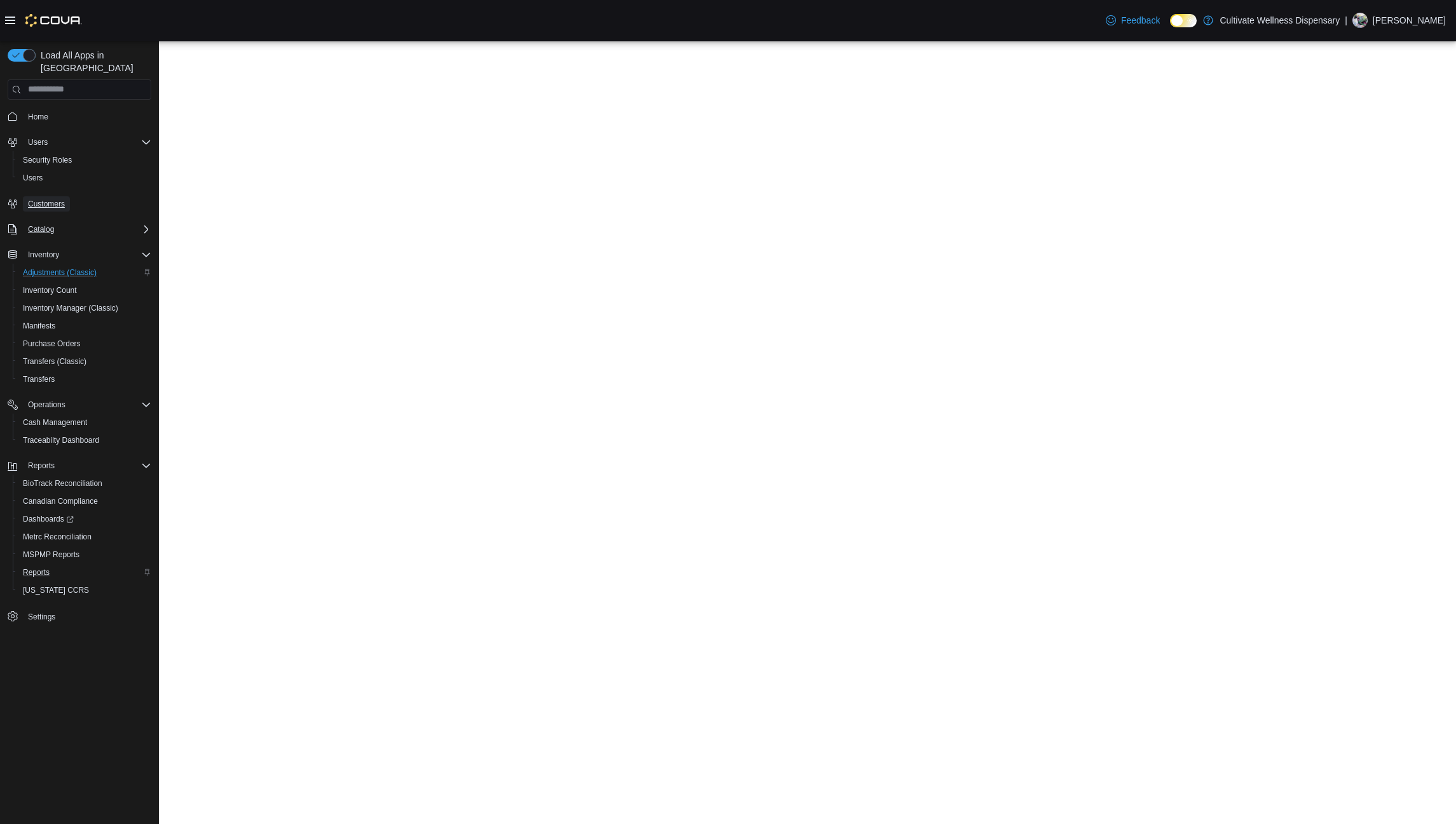
click at [51, 199] on span "Customers" at bounding box center [46, 204] width 37 height 10
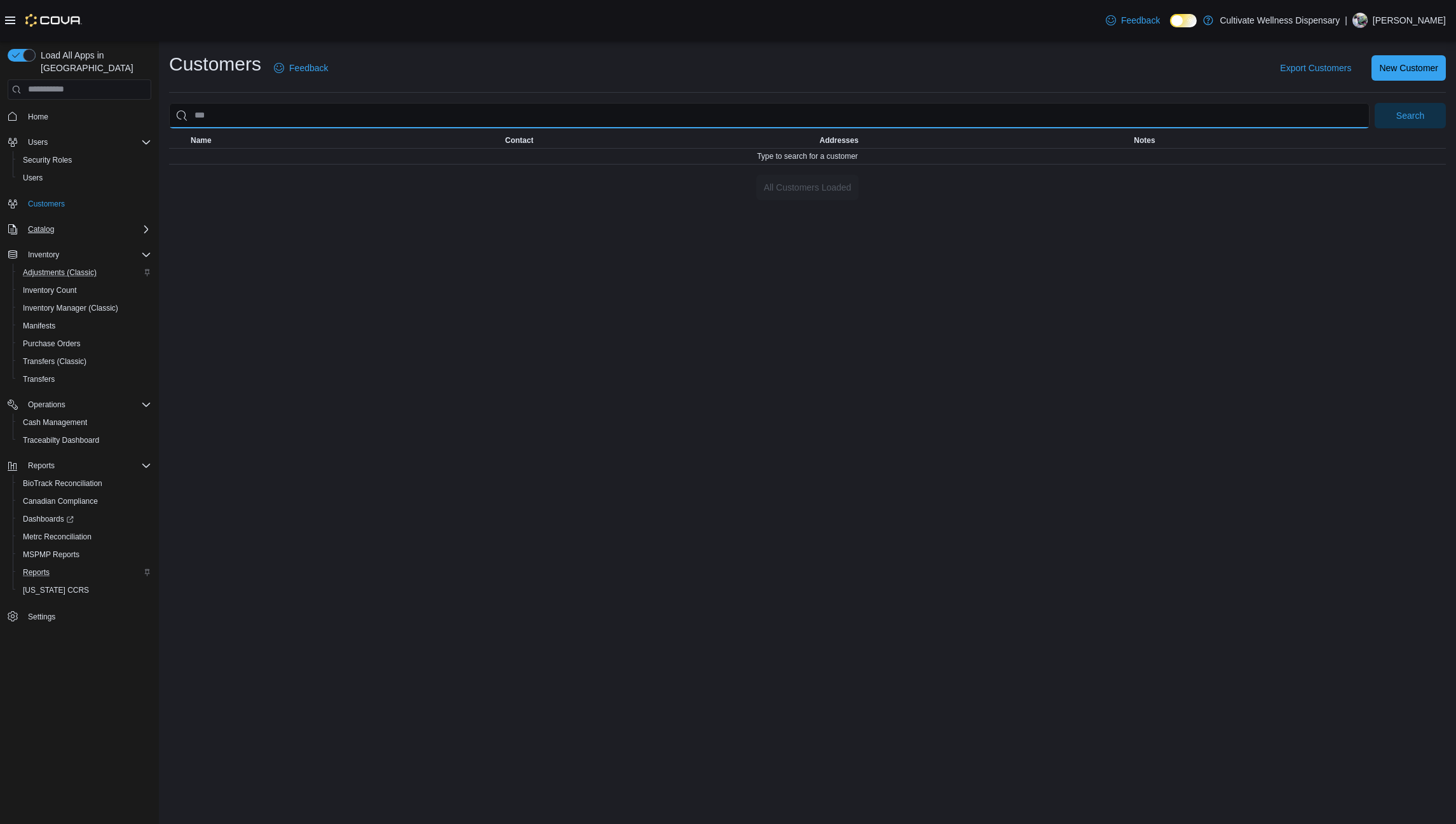
click at [321, 114] on input "search" at bounding box center [769, 115] width 1200 height 25
click at [1374, 103] on button "Search" at bounding box center [1410, 115] width 71 height 25
type input "*"
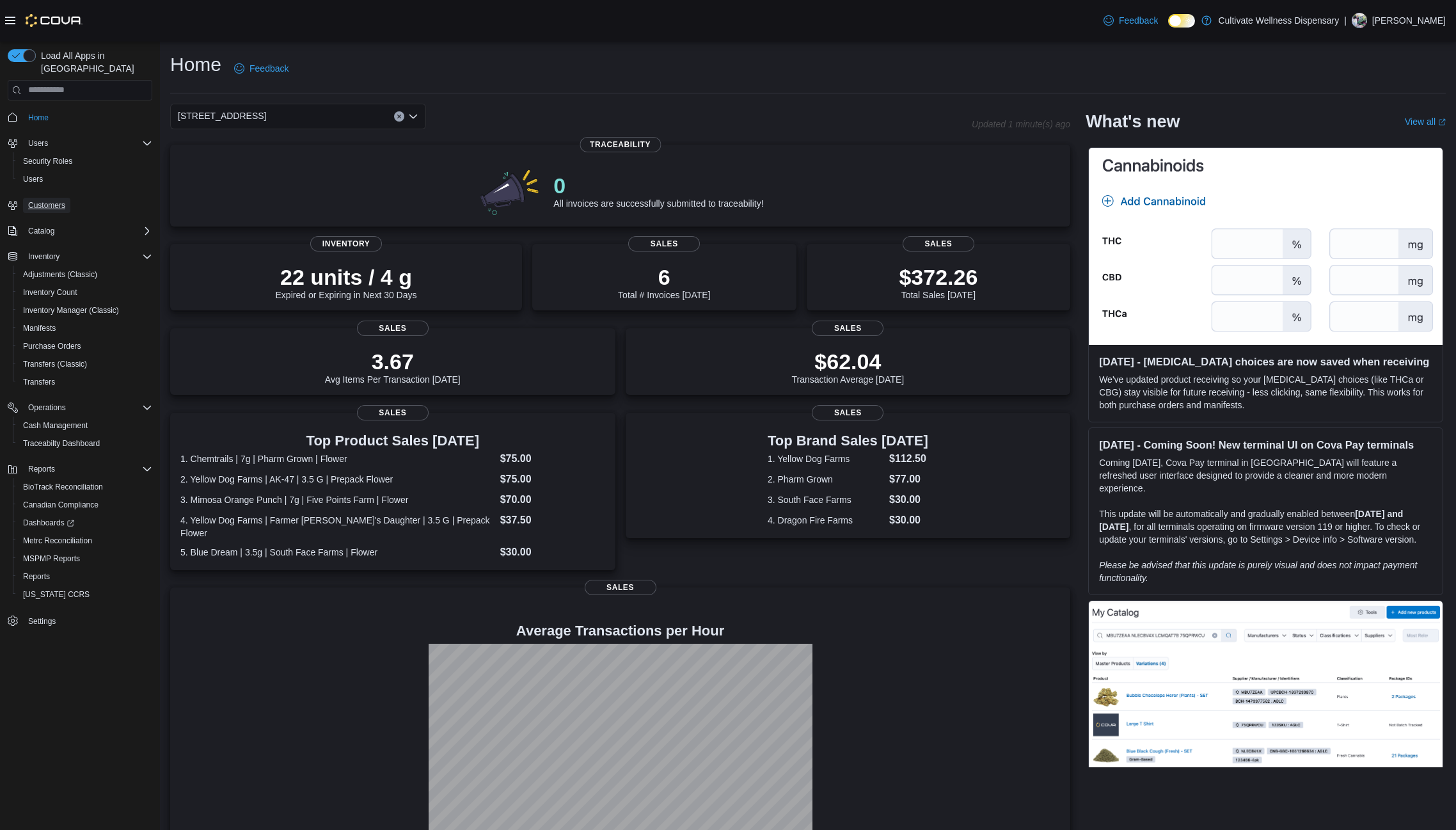
click at [34, 200] on span "Customers" at bounding box center [46, 205] width 37 height 11
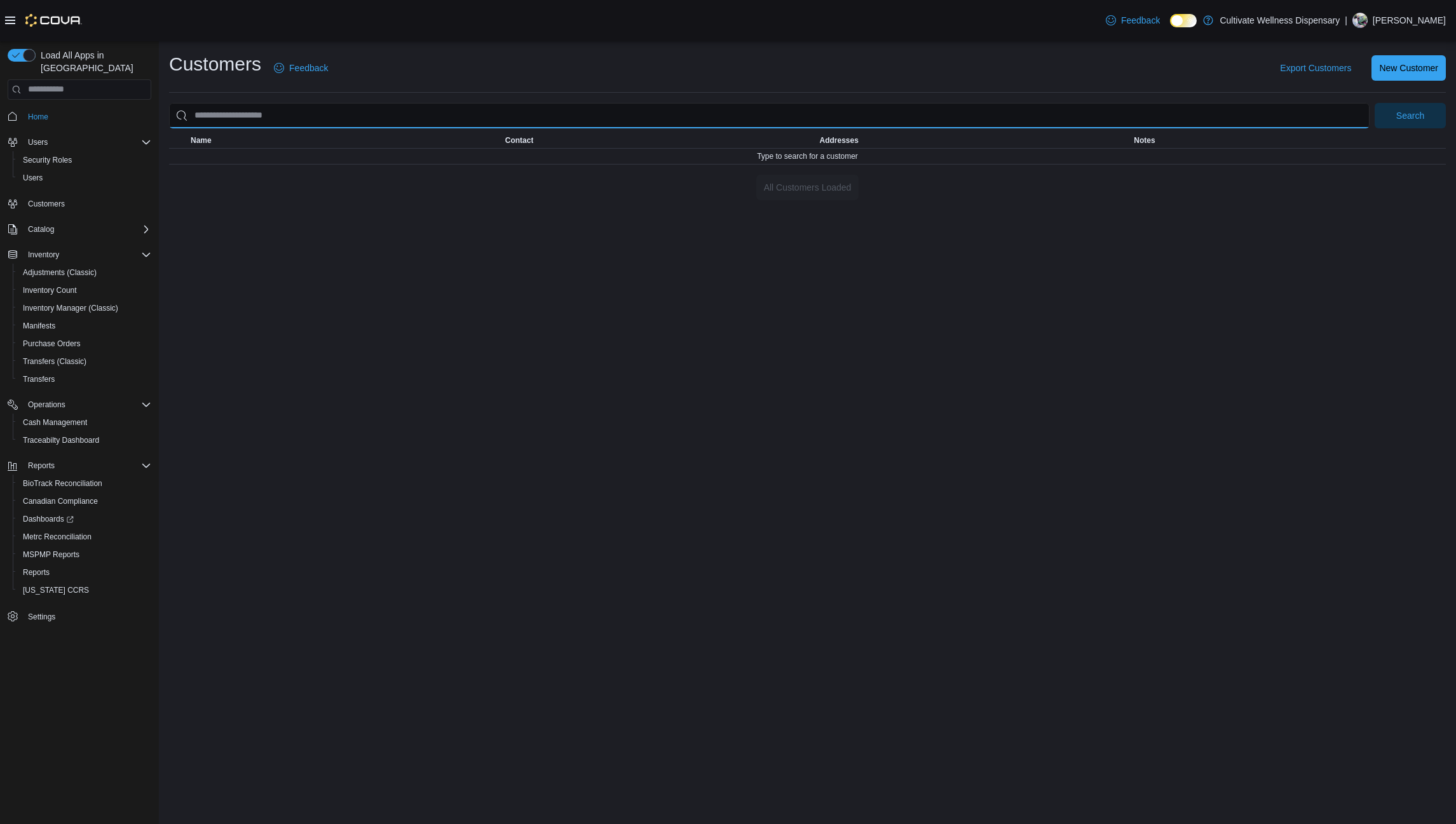
click at [277, 113] on input "search" at bounding box center [769, 115] width 1200 height 25
click at [1374, 103] on button "Search" at bounding box center [1410, 115] width 71 height 25
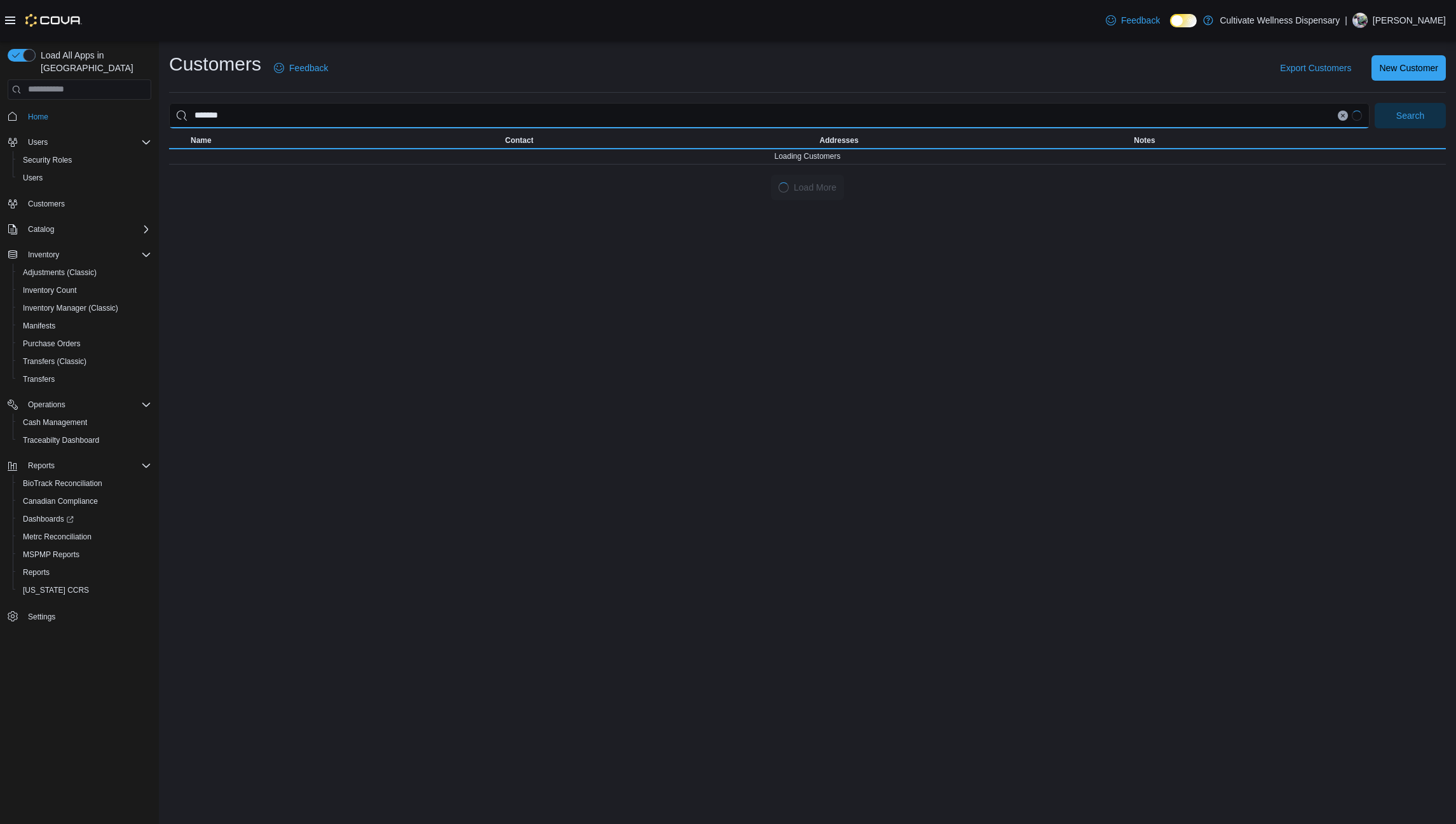
type input "**********"
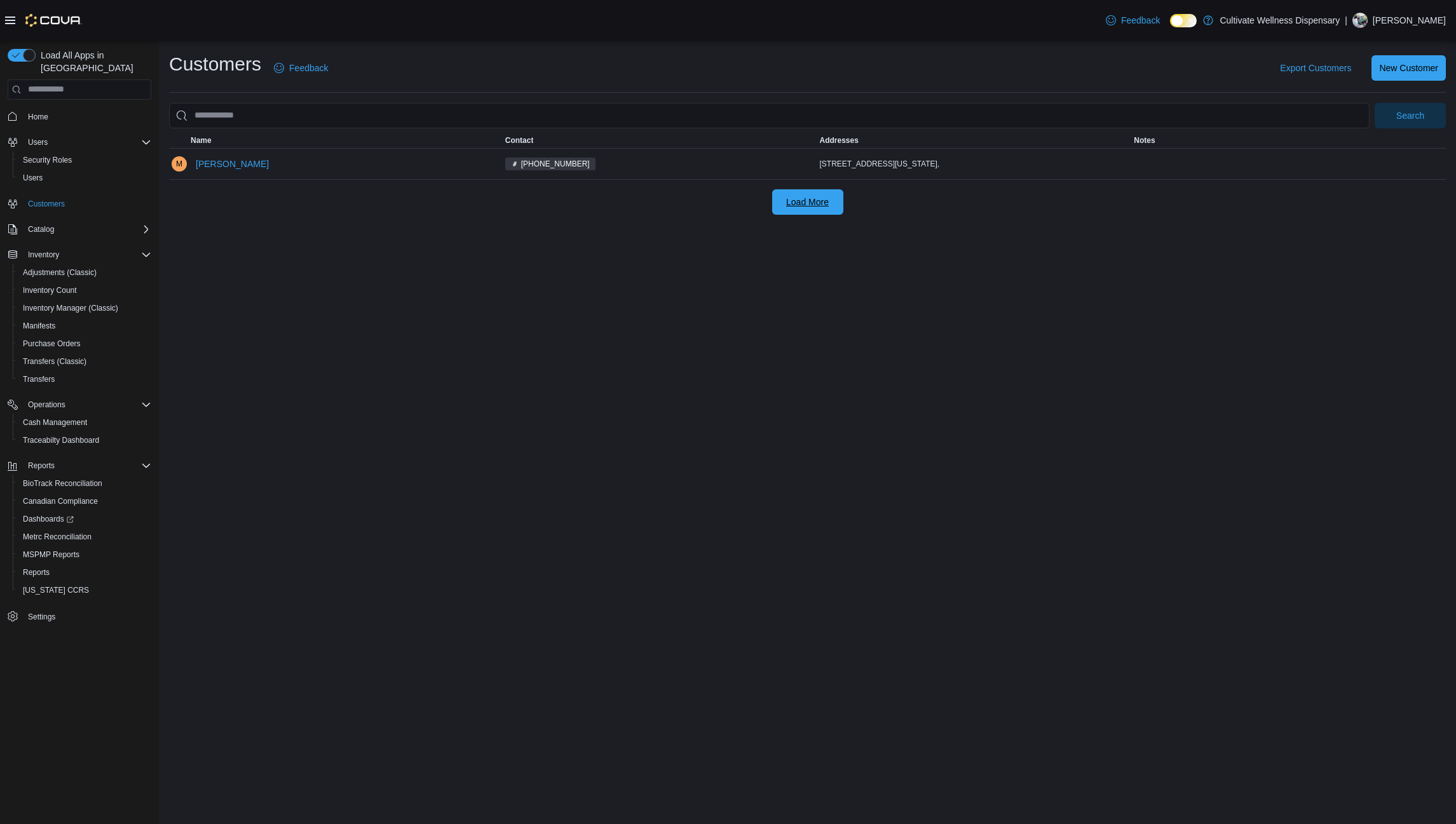
click at [815, 194] on span "Load More" at bounding box center [808, 202] width 56 height 25
click at [36, 112] on span "Home" at bounding box center [38, 117] width 20 height 10
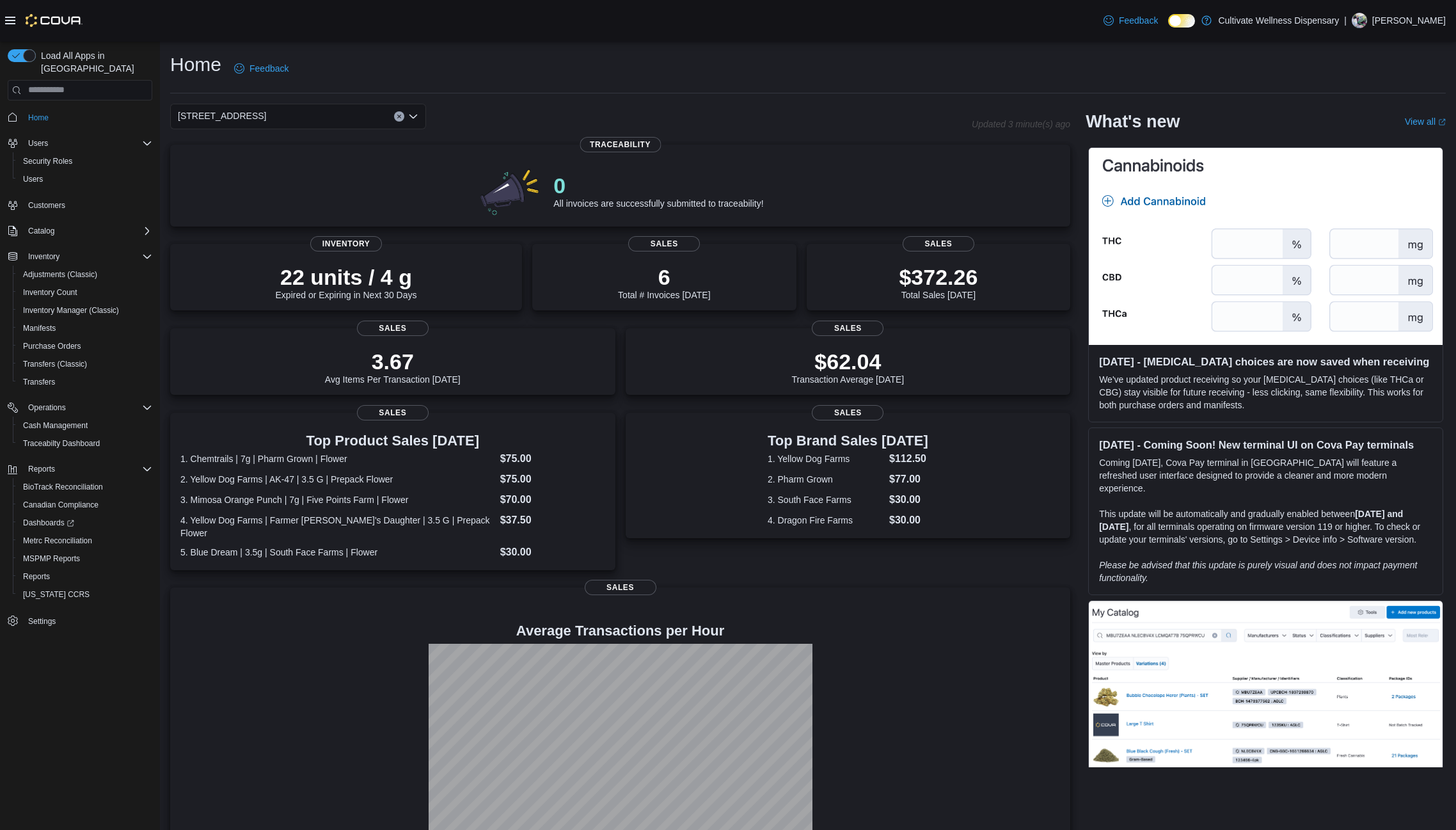
click at [416, 113] on icon "Open list of options" at bounding box center [413, 116] width 11 height 11
click at [385, 154] on div "[STREET_ADDRESS]" at bounding box center [306, 157] width 225 height 13
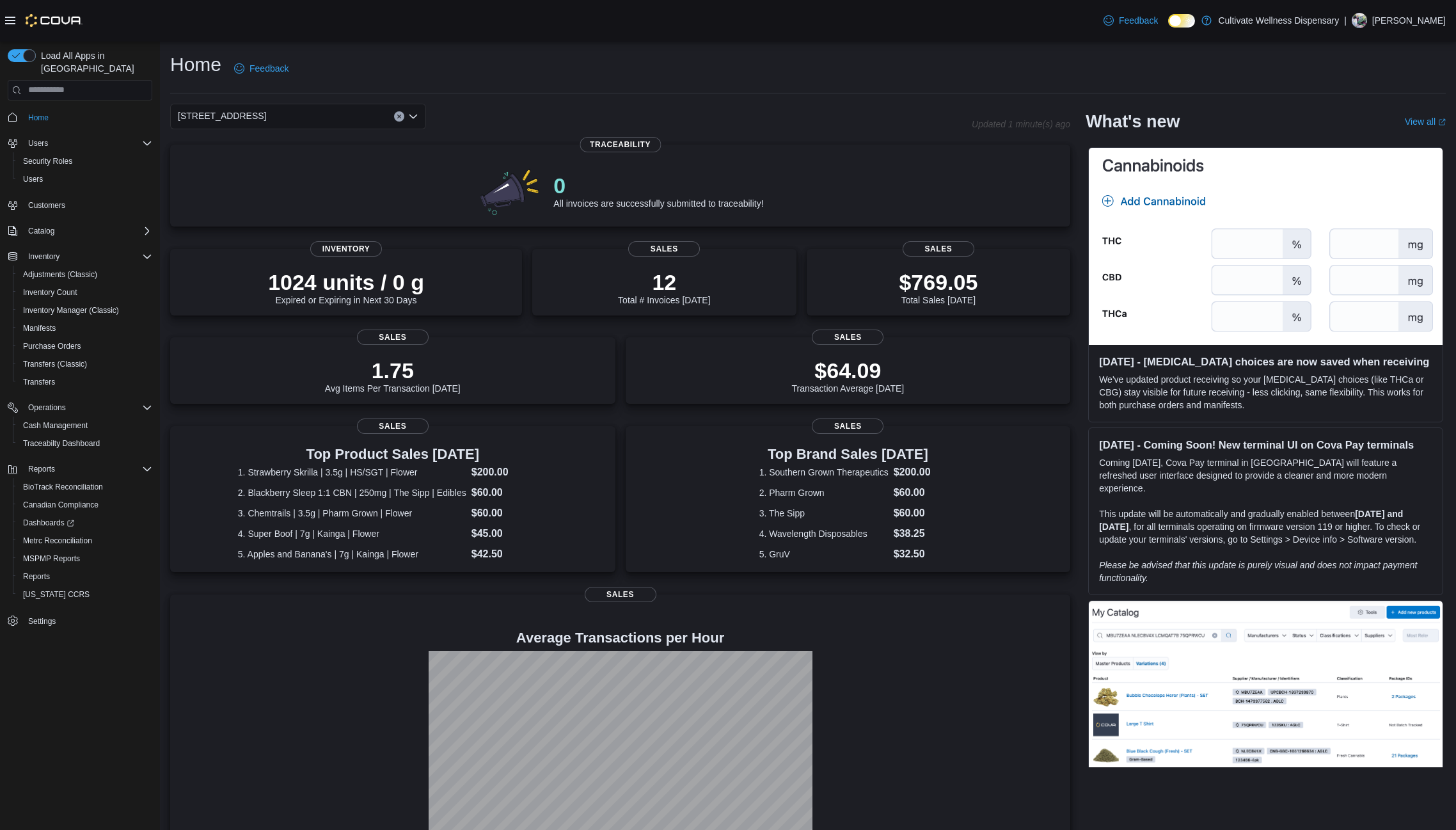
click at [415, 115] on icon "Open list of options" at bounding box center [413, 116] width 11 height 11
click at [363, 186] on button "[STREET_ADDRESS]" at bounding box center [298, 194] width 256 height 18
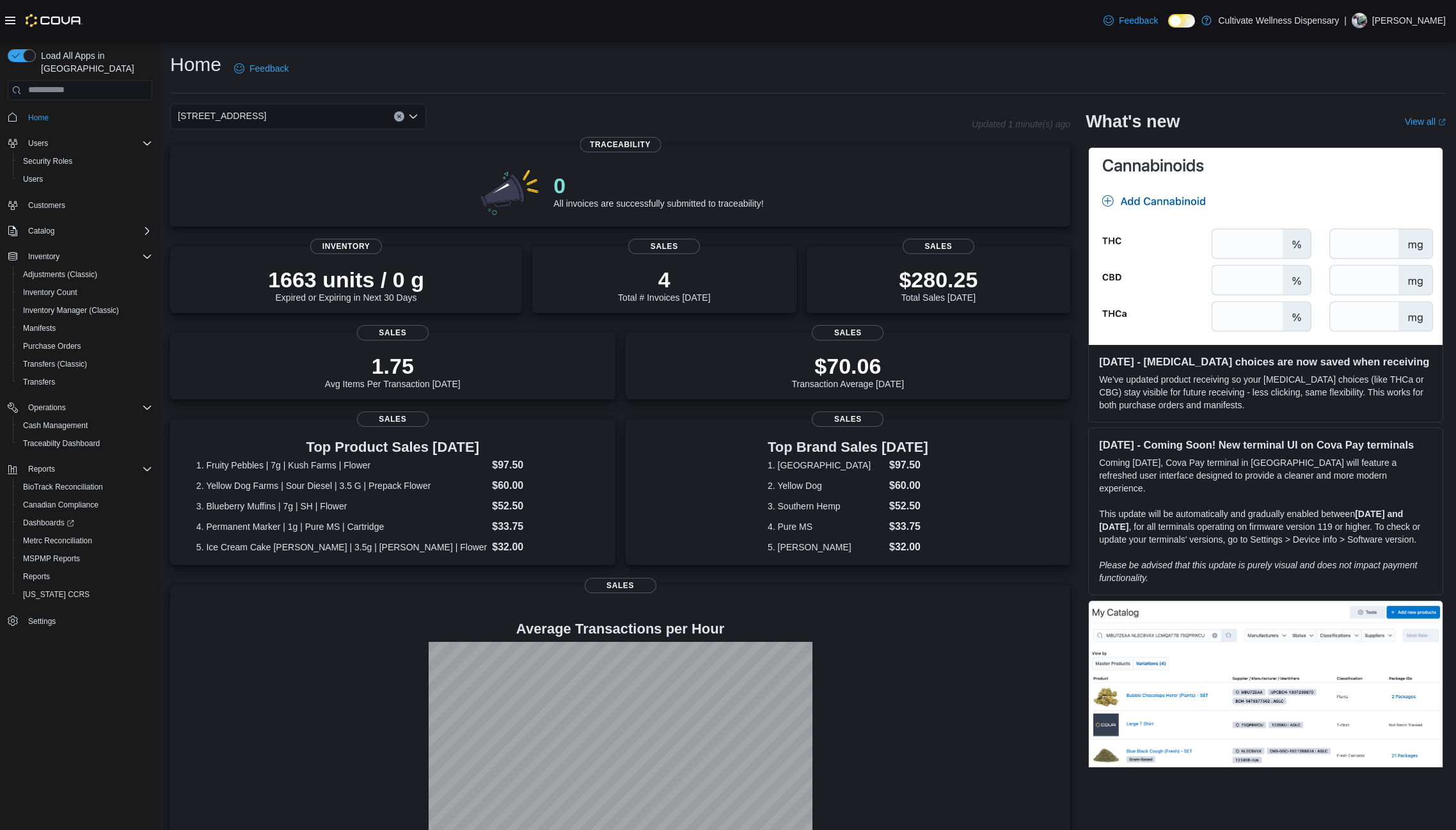
click at [414, 113] on icon "Open list of options" at bounding box center [413, 116] width 11 height 11
click at [301, 172] on span "[STREET_ADDRESS]" at bounding box center [257, 175] width 89 height 13
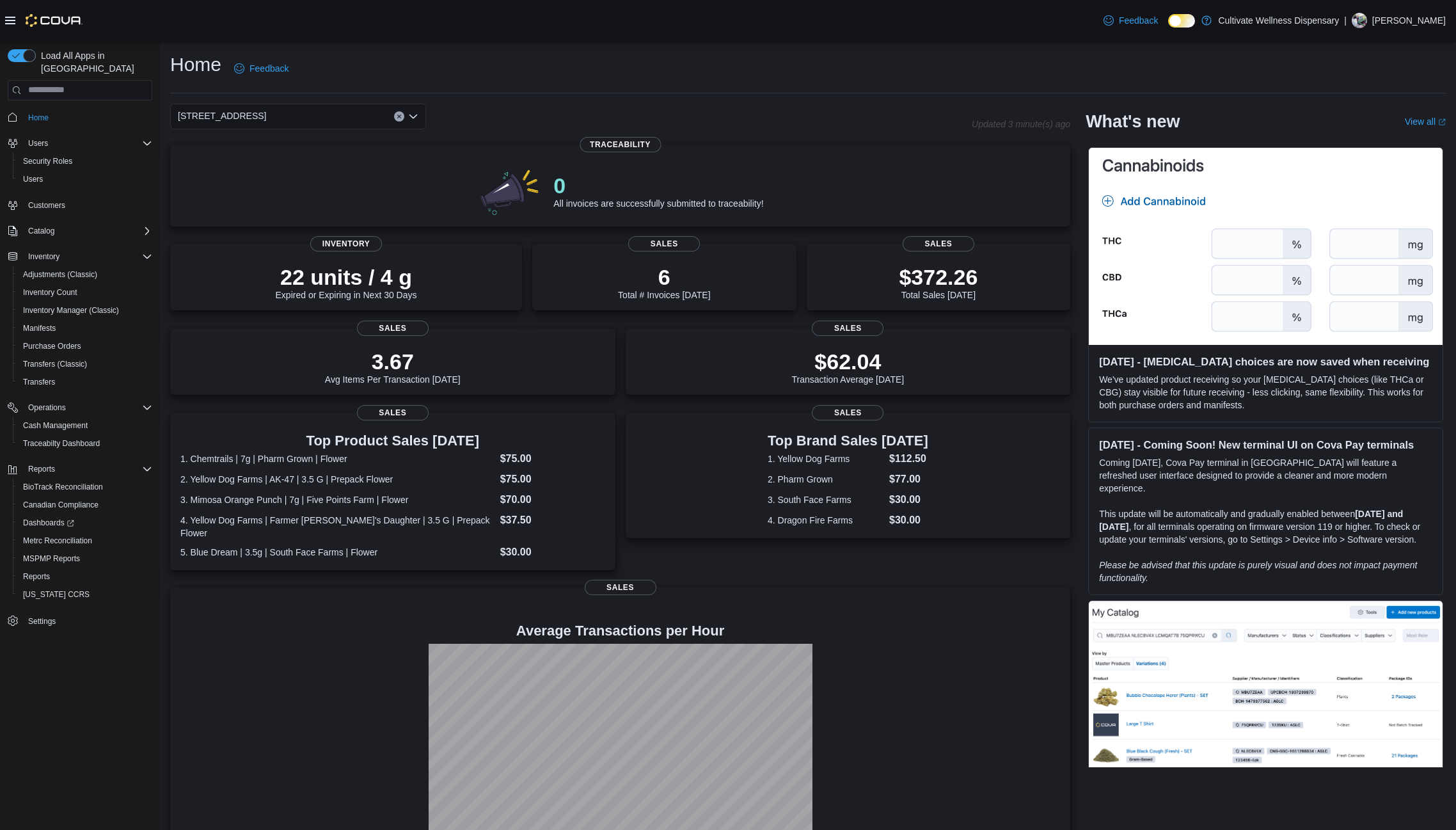
click at [415, 115] on icon "Open list of options" at bounding box center [413, 116] width 11 height 11
click at [389, 153] on div "[STREET_ADDRESS]" at bounding box center [306, 157] width 225 height 13
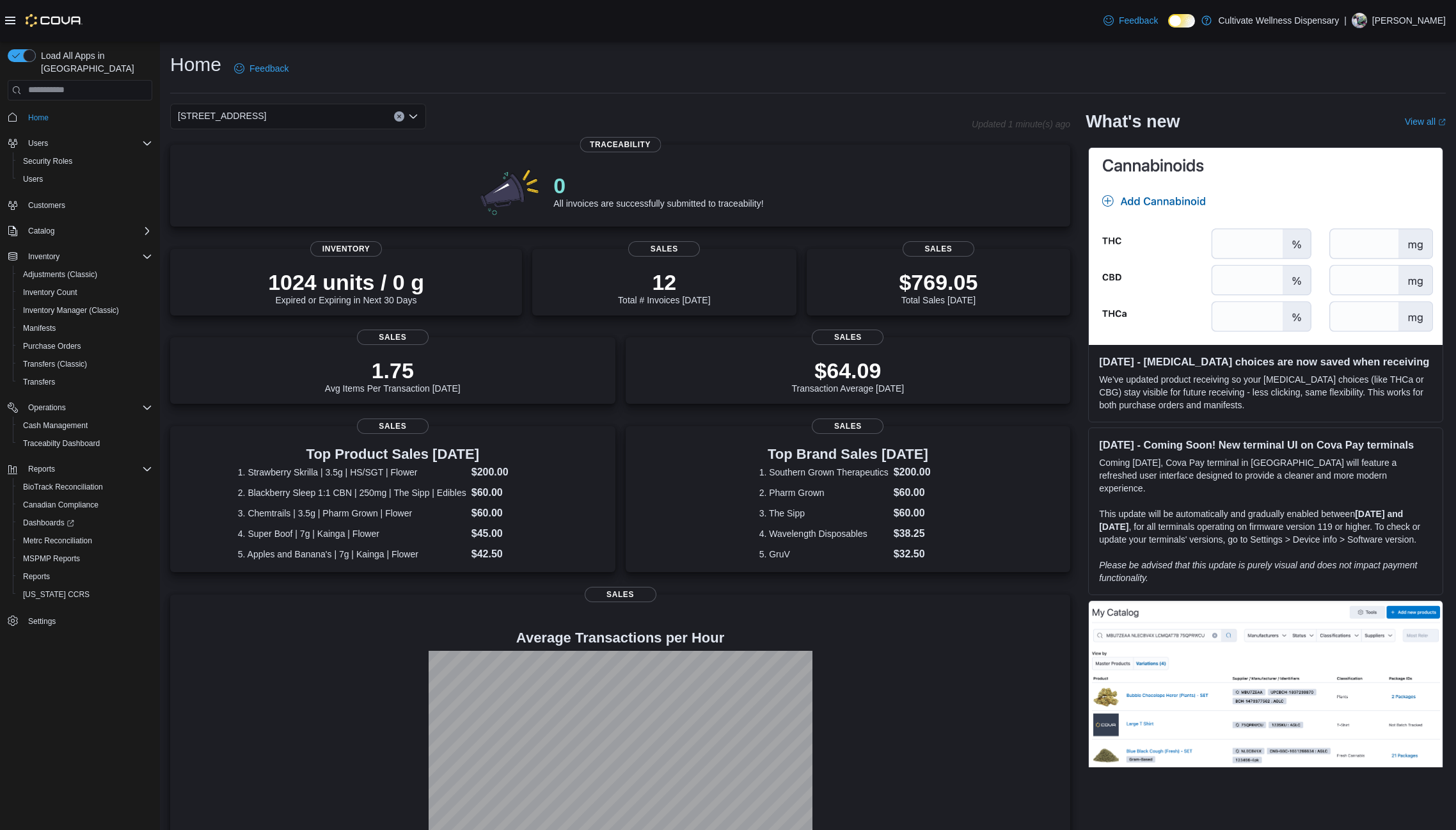
click at [417, 116] on icon "Open list of options" at bounding box center [413, 116] width 11 height 11
click at [379, 170] on div "[STREET_ADDRESS]" at bounding box center [306, 175] width 225 height 13
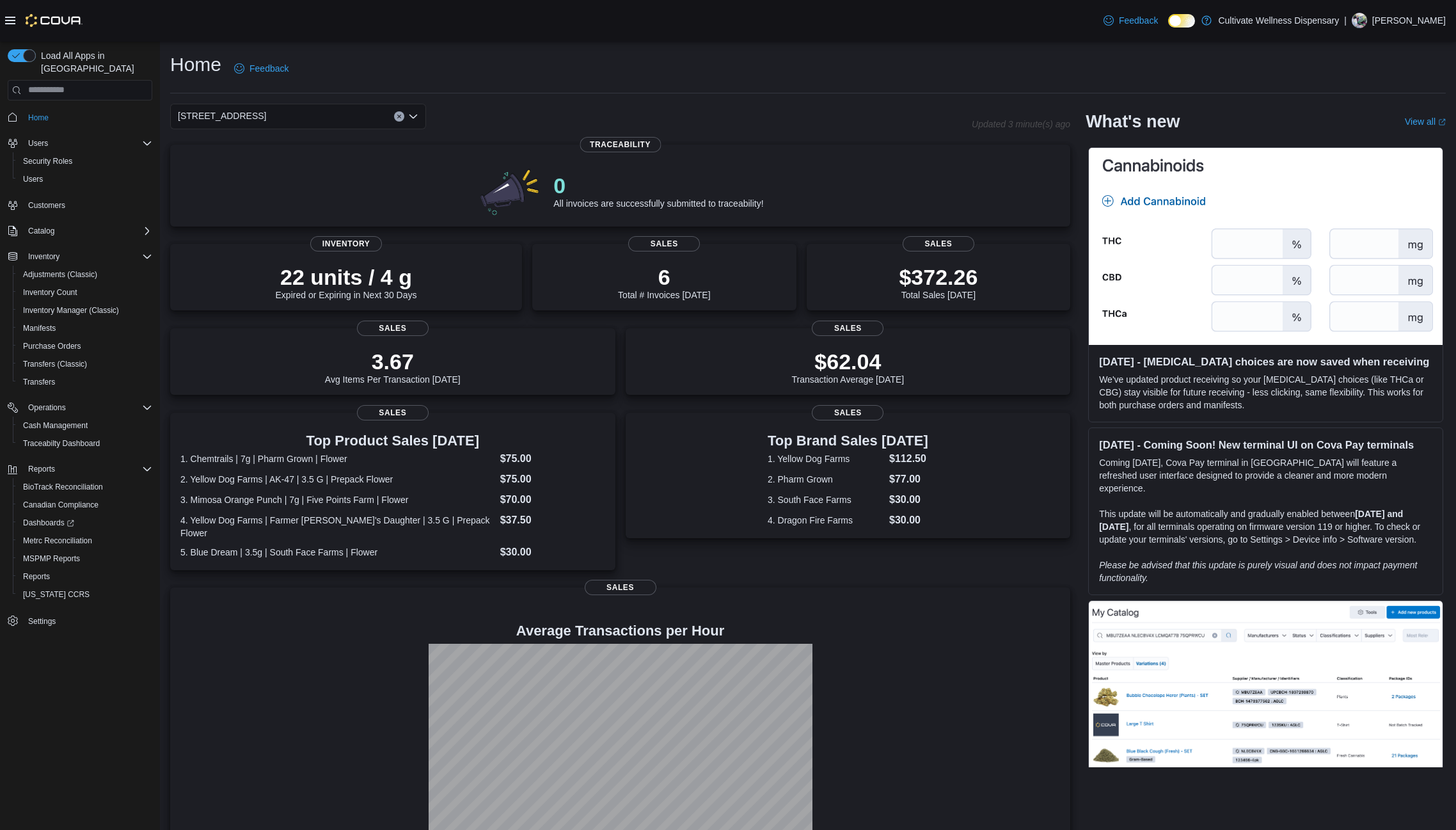
click at [530, 110] on div "[STREET_ADDRESS] Combo box. Selected. [STREET_ADDRESS]. Press Backspace to dele…" at bounding box center [571, 116] width 802 height 25
click at [59, 305] on span "Inventory Manager (Classic)" at bounding box center [71, 310] width 96 height 11
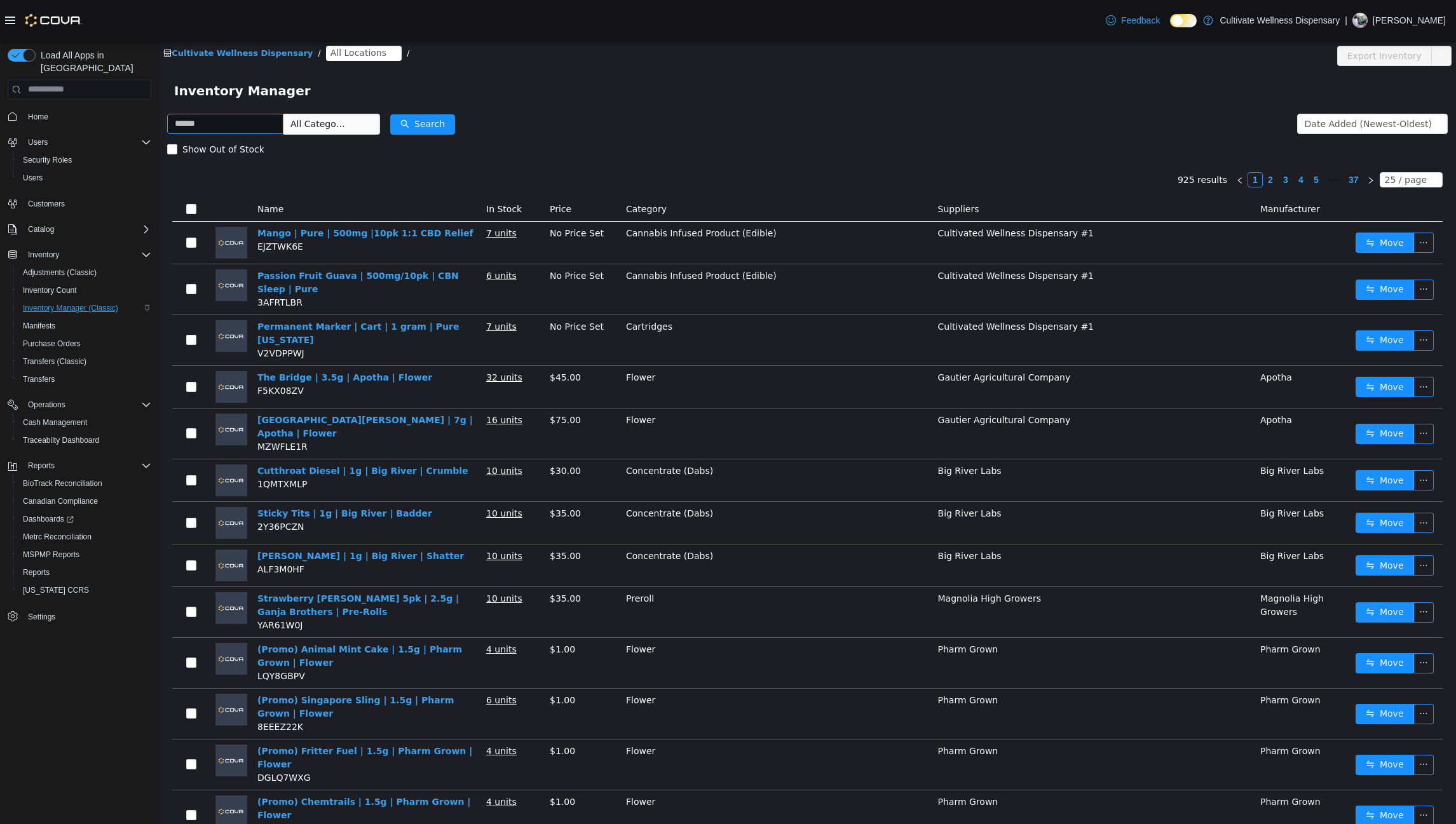
click at [249, 121] on input "text" at bounding box center [225, 123] width 116 height 20
type input "**********"
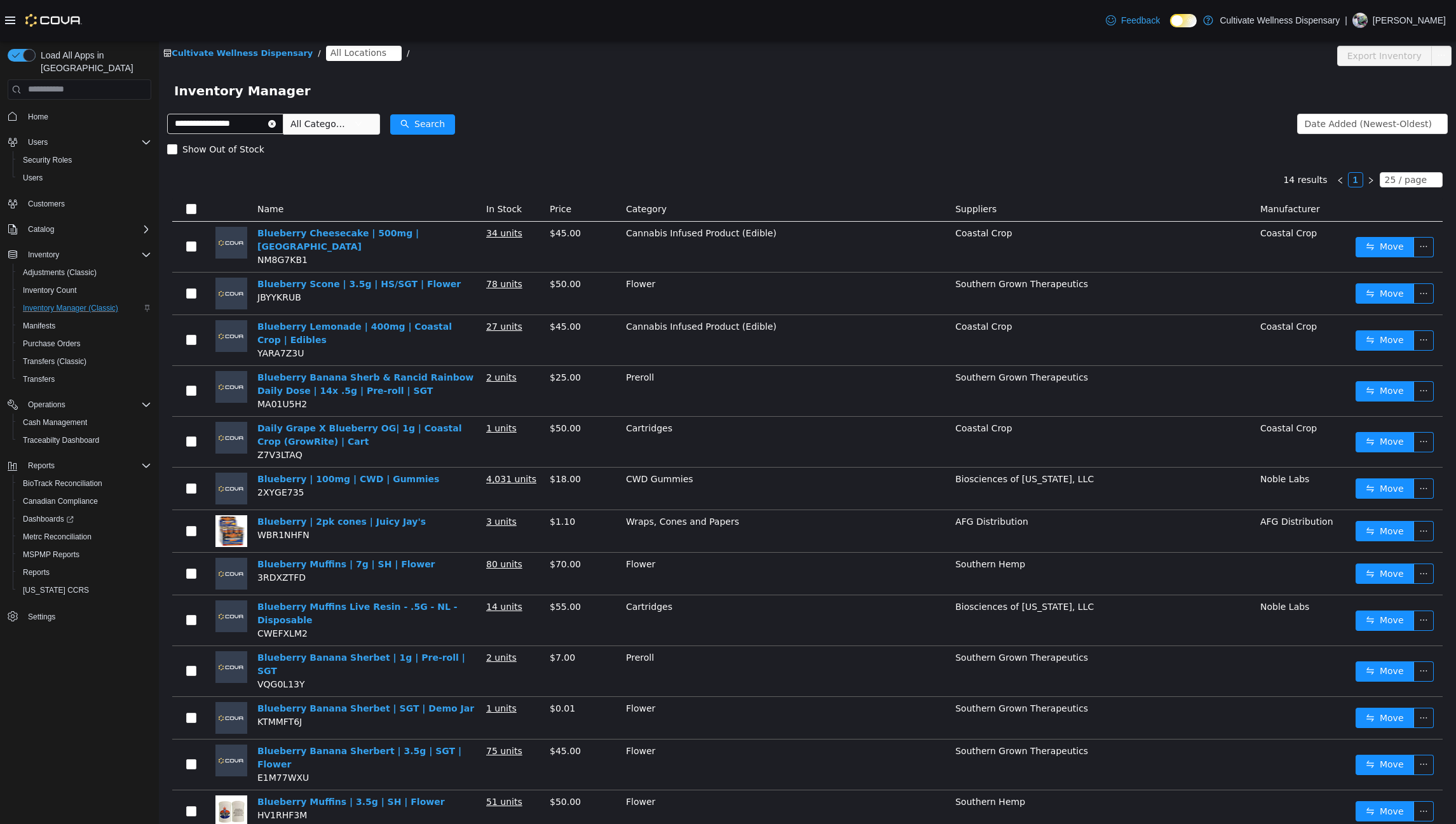
click at [348, 47] on span "All Locations" at bounding box center [358, 52] width 56 height 14
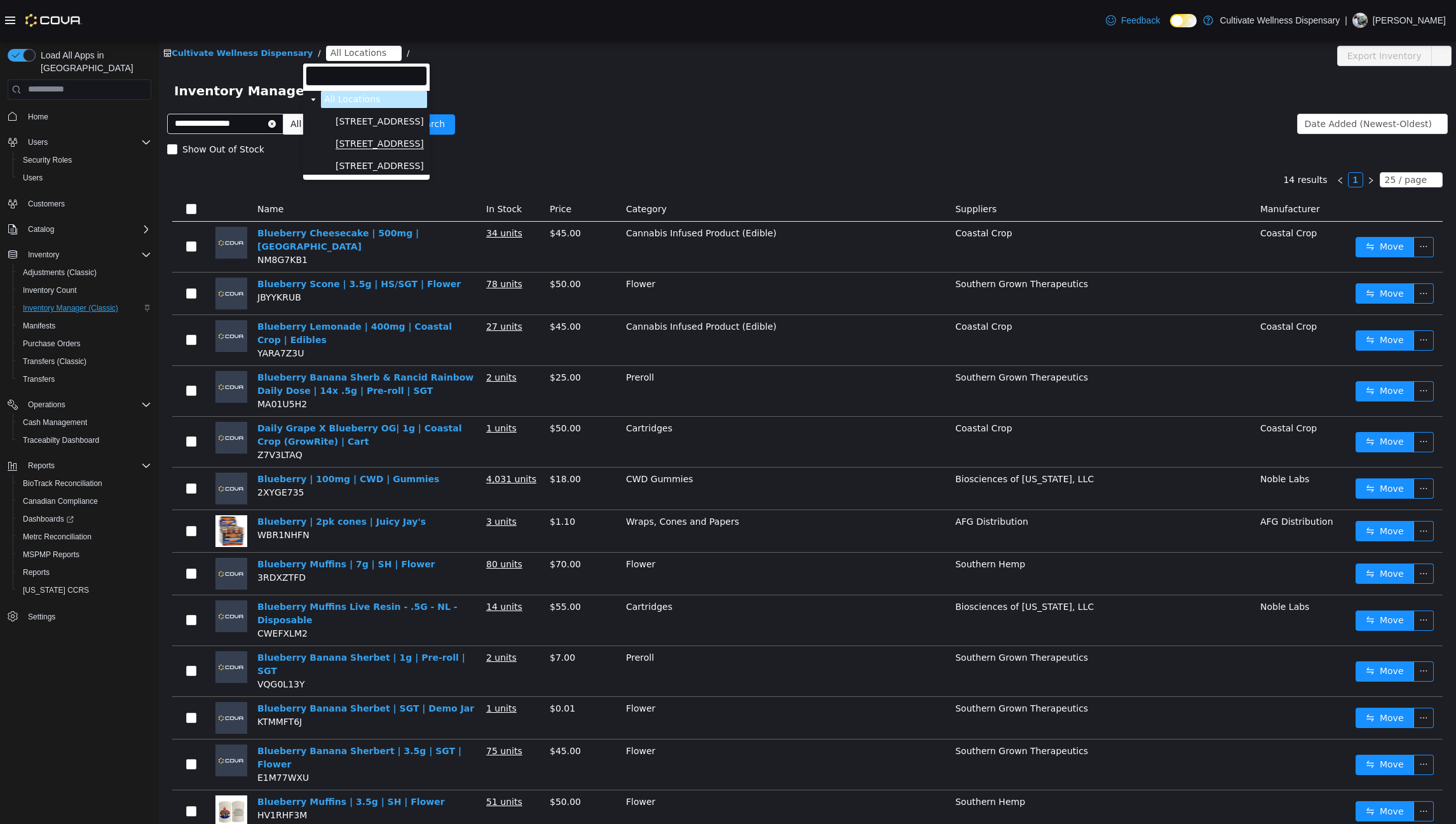
click at [369, 146] on span "[STREET_ADDRESS]" at bounding box center [379, 142] width 88 height 10
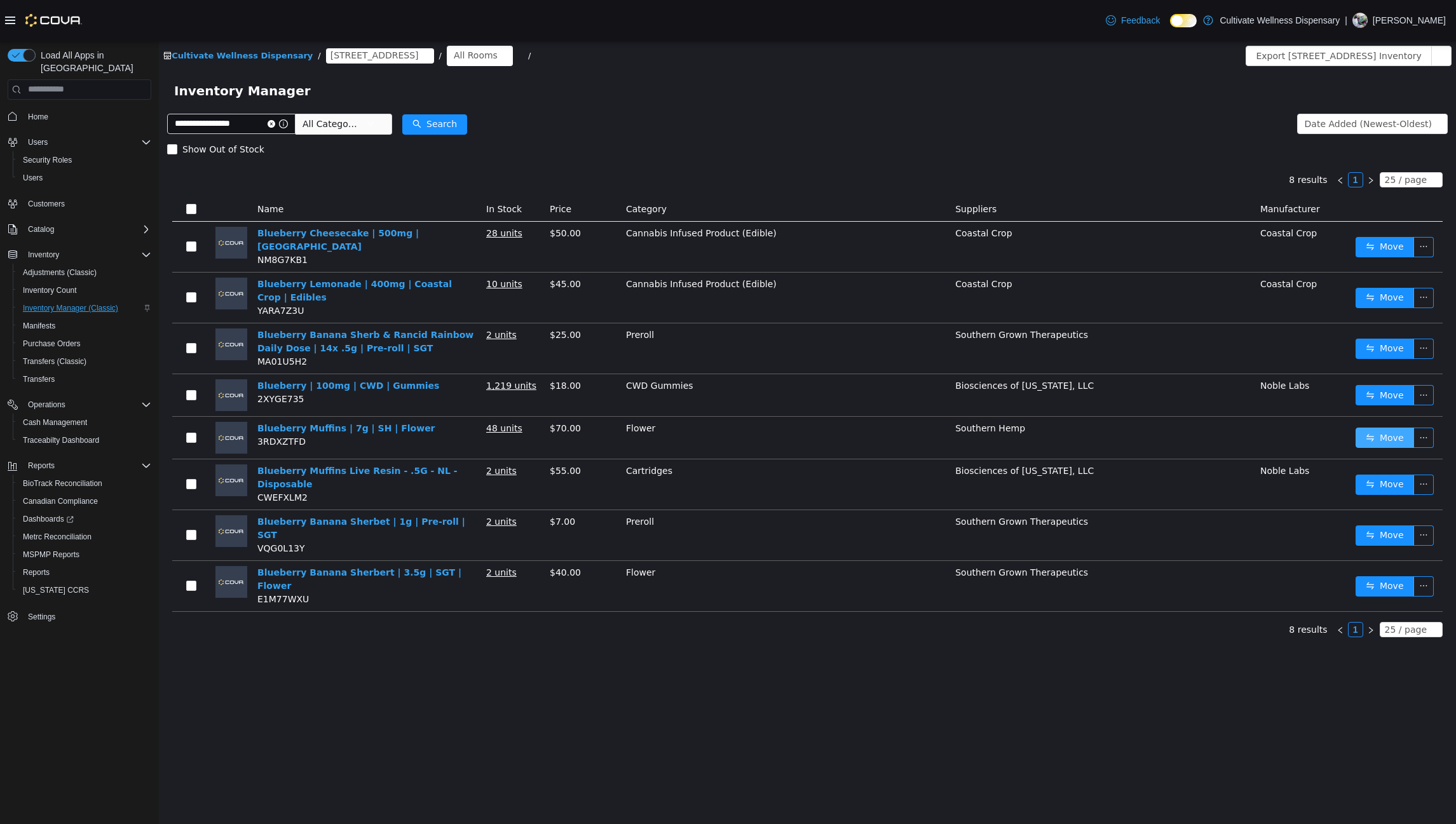
click at [1391, 427] on button "Move" at bounding box center [1385, 436] width 59 height 20
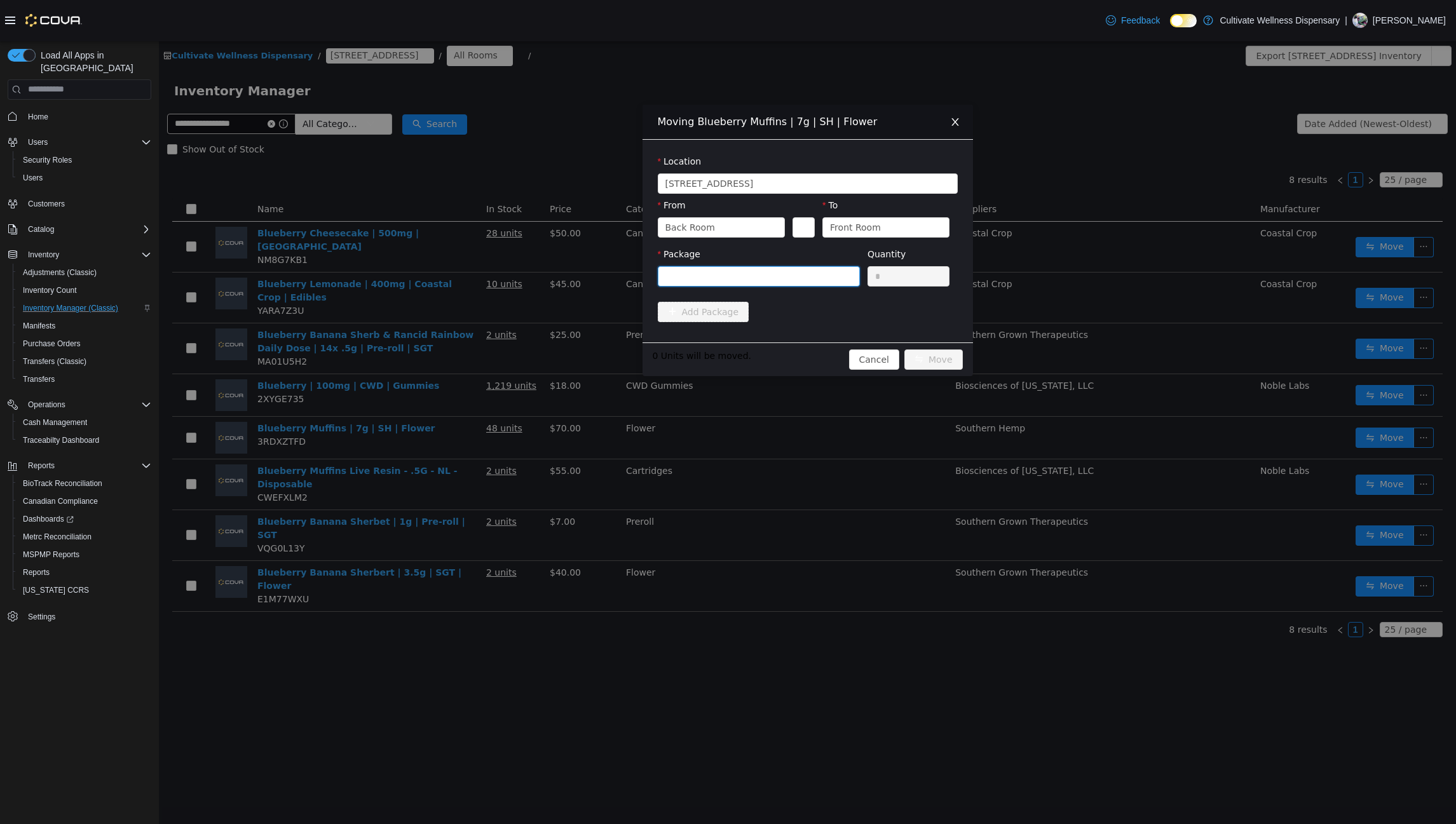
click at [760, 266] on div at bounding box center [755, 275] width 179 height 19
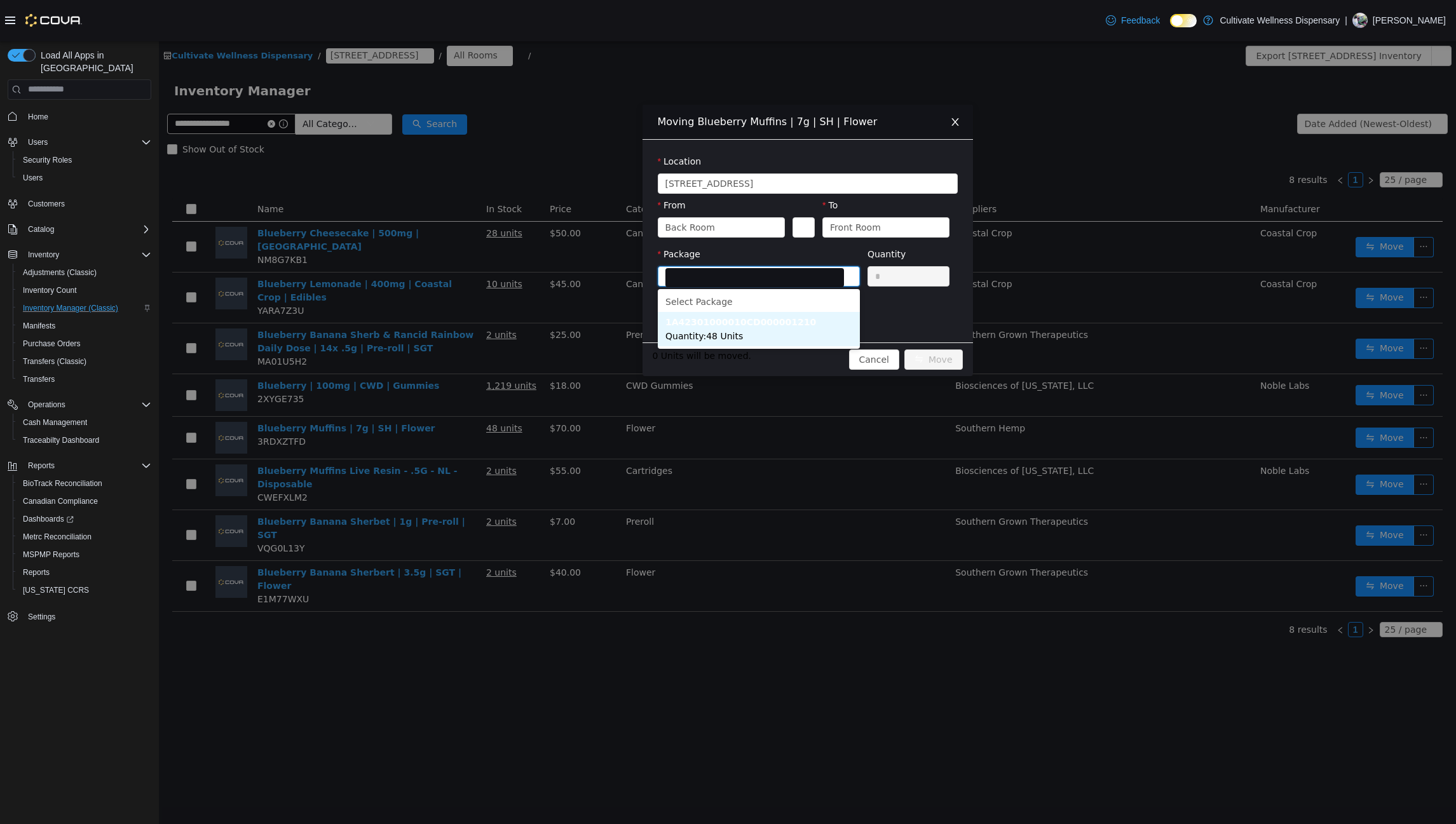
click at [741, 328] on li "1A42301000010CD000001210 Quantity : 48 Units" at bounding box center [758, 328] width 202 height 34
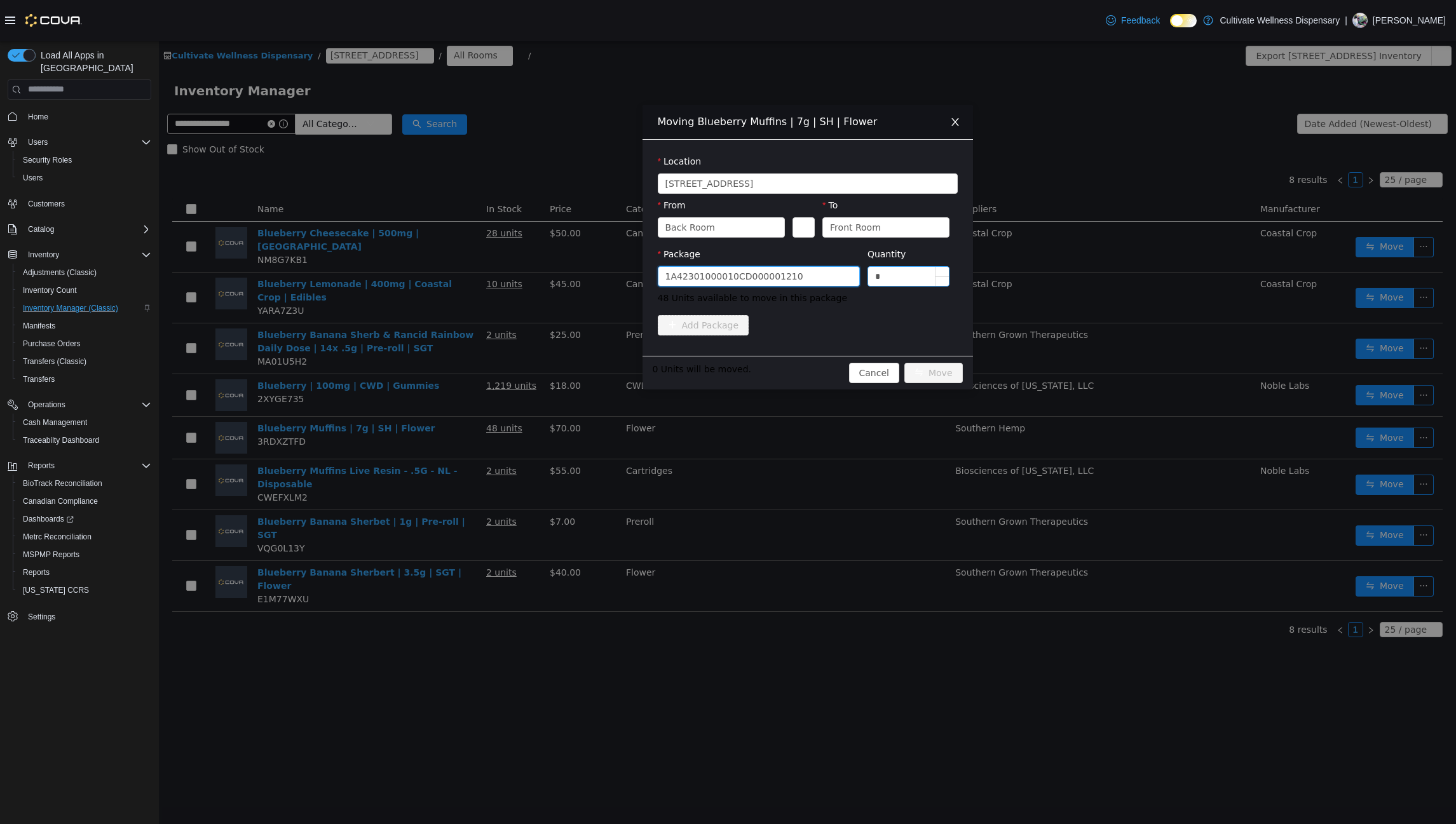
click at [889, 277] on input "*" at bounding box center [908, 275] width 81 height 19
type input "**"
click at [938, 367] on button "Move" at bounding box center [933, 371] width 59 height 20
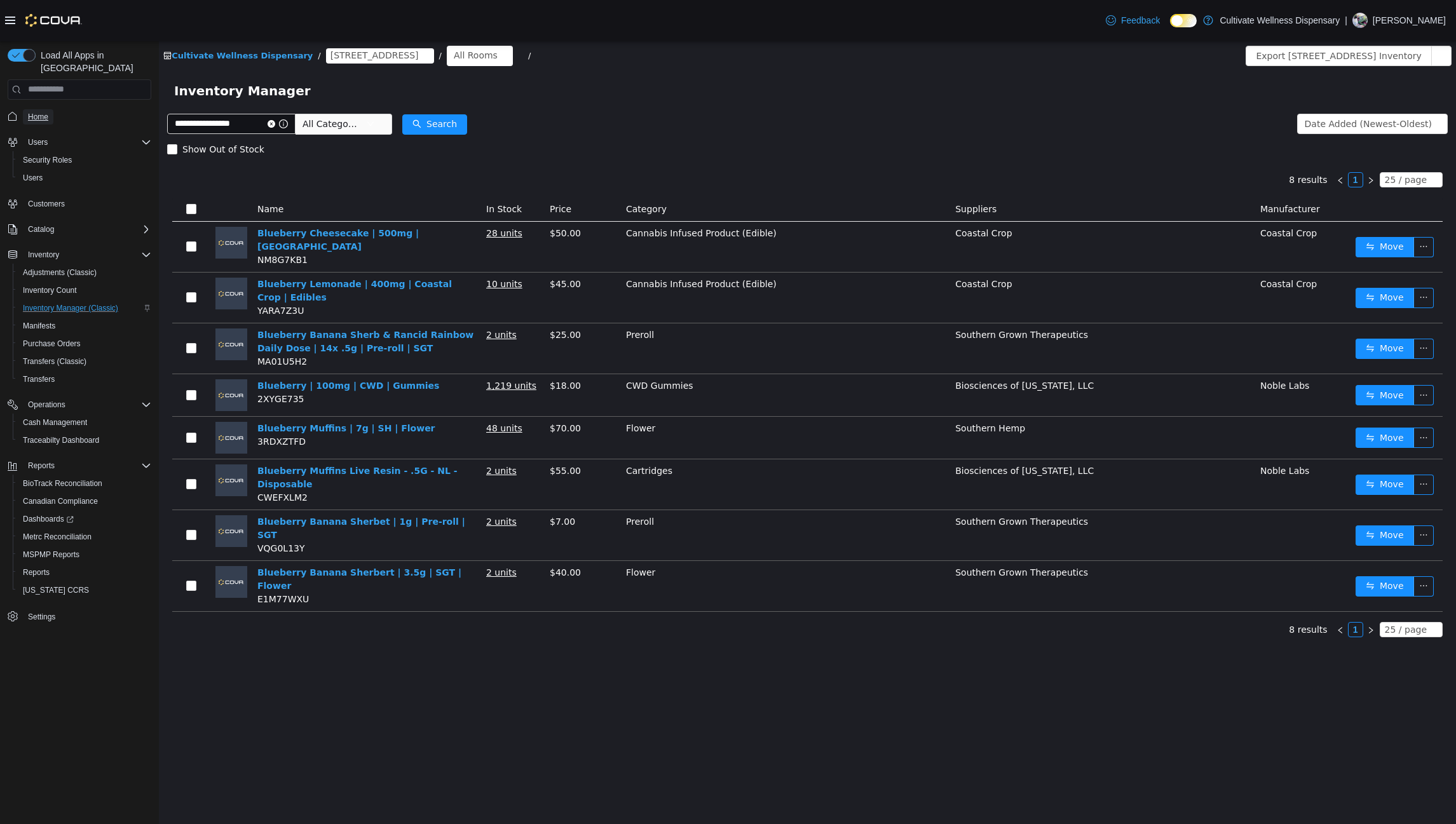
click at [34, 112] on span "Home" at bounding box center [38, 117] width 20 height 10
